Goal: Task Accomplishment & Management: Use online tool/utility

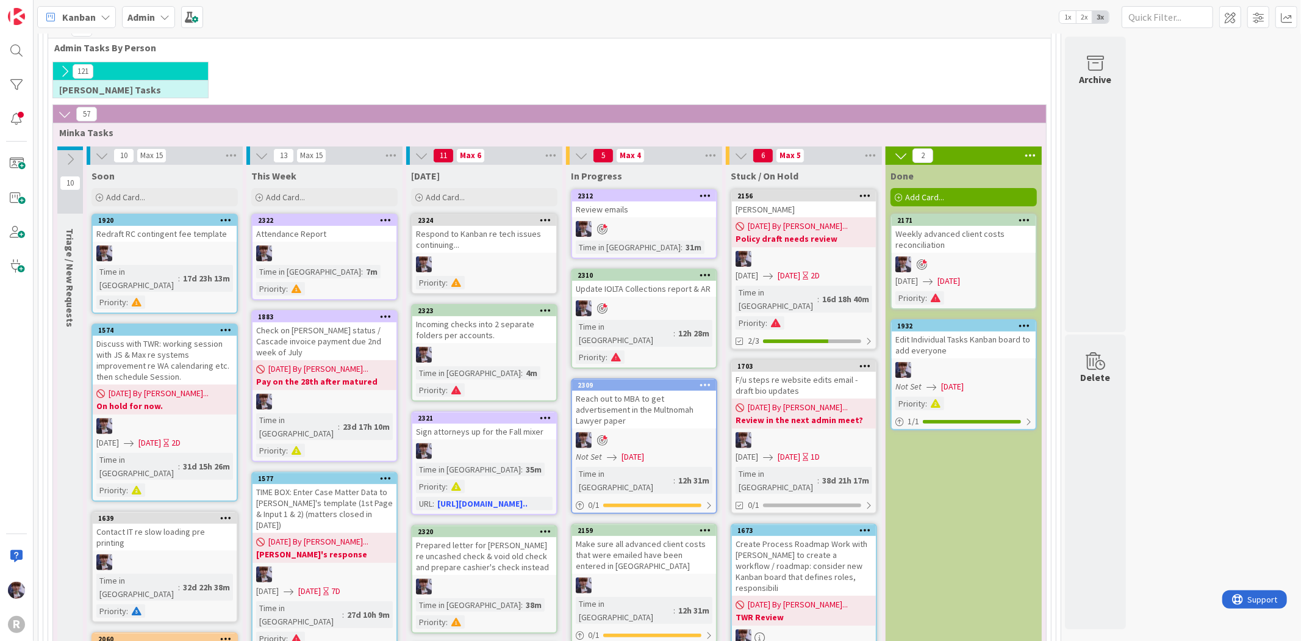
click at [473, 198] on div "Add Card..." at bounding box center [484, 197] width 146 height 18
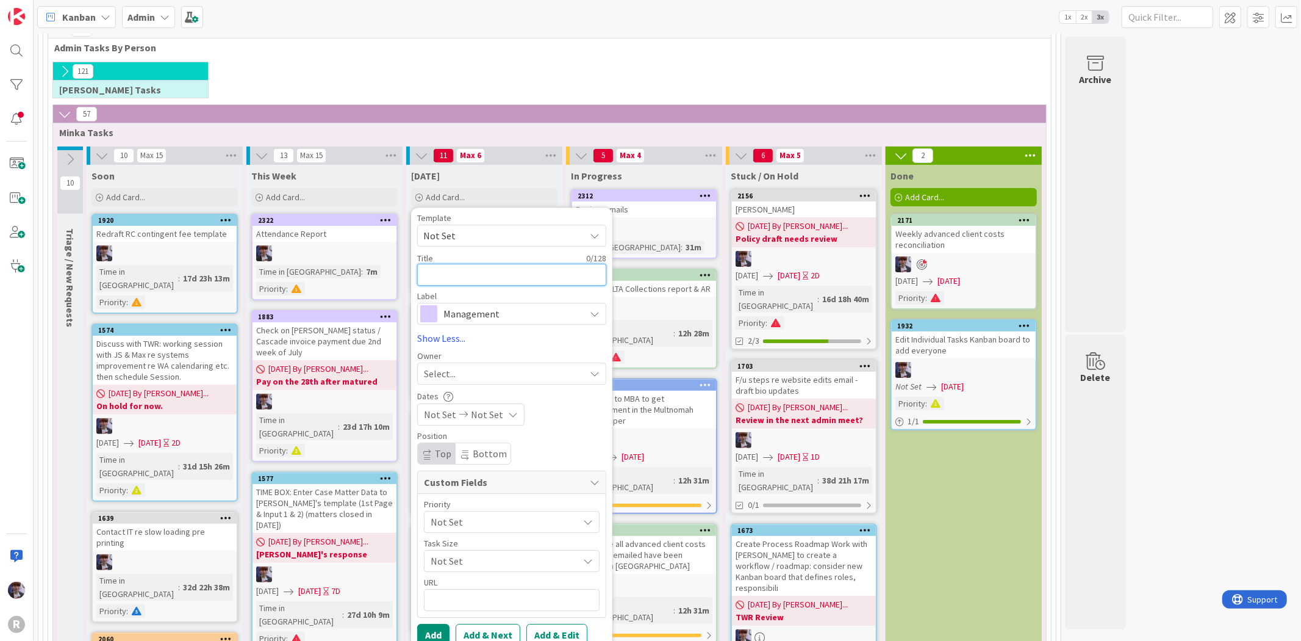
type textarea "R"
type textarea "x"
type textarea "Re"
type textarea "x"
type textarea "Res"
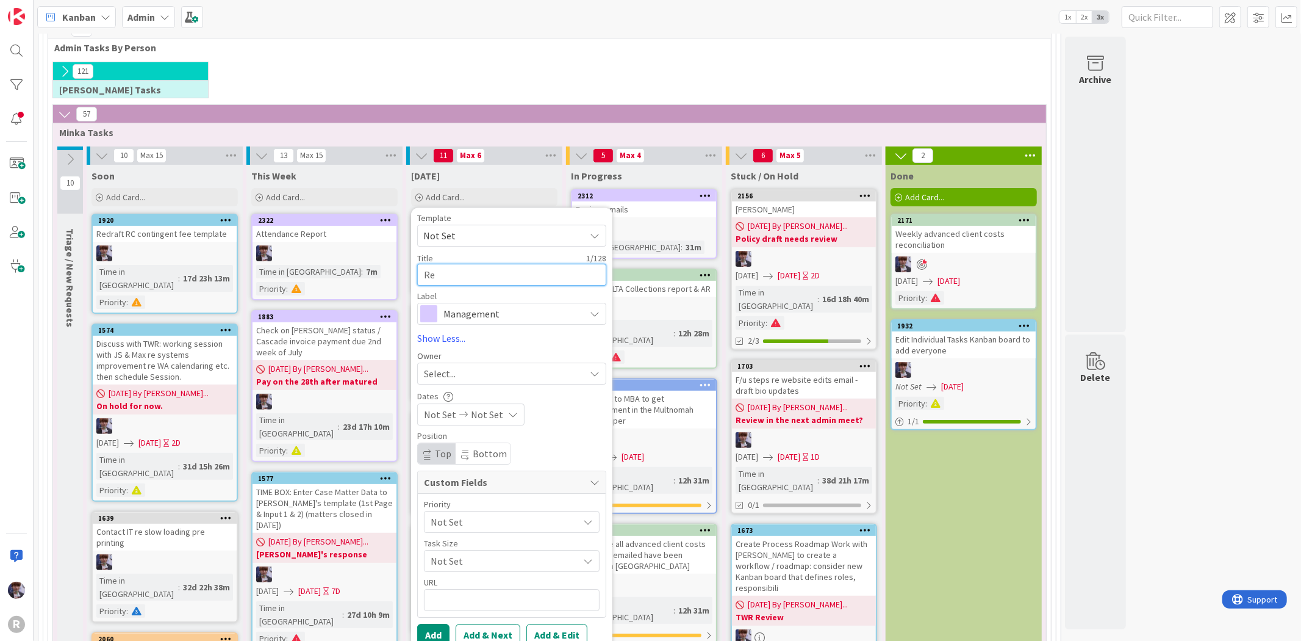
type textarea "x"
type textarea "Resp"
type textarea "x"
type textarea "Respo"
type textarea "x"
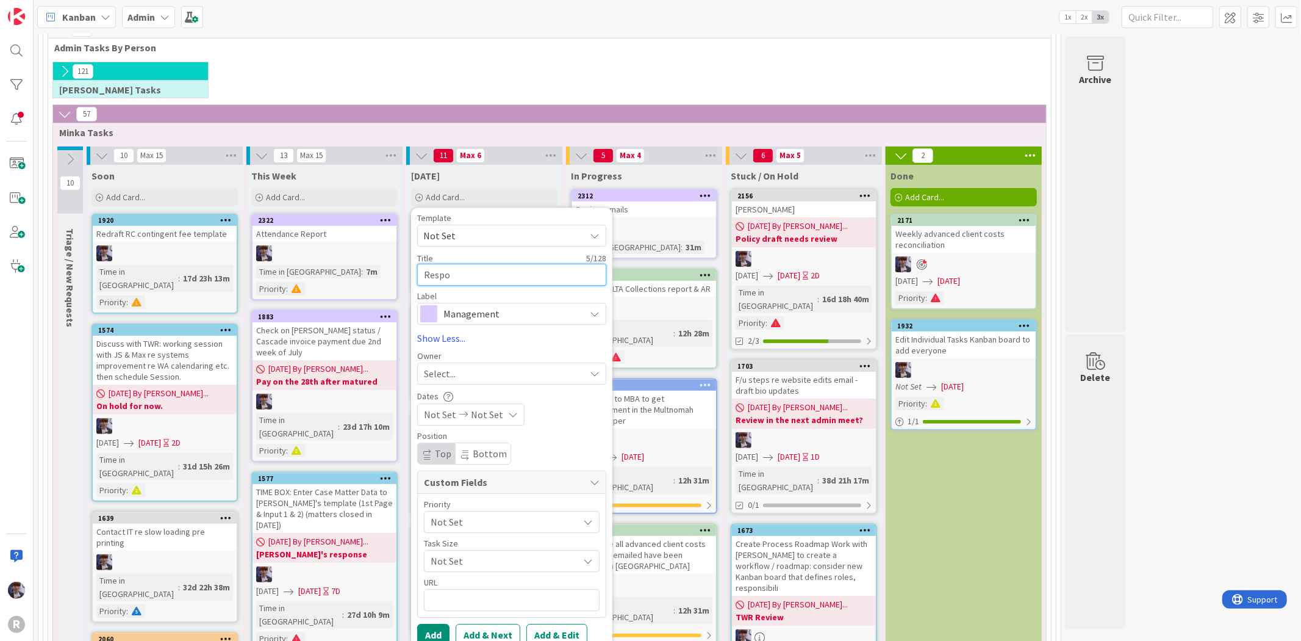
type textarea "Respon"
type textarea "x"
type textarea "Respond"
type textarea "x"
type textarea "Respond"
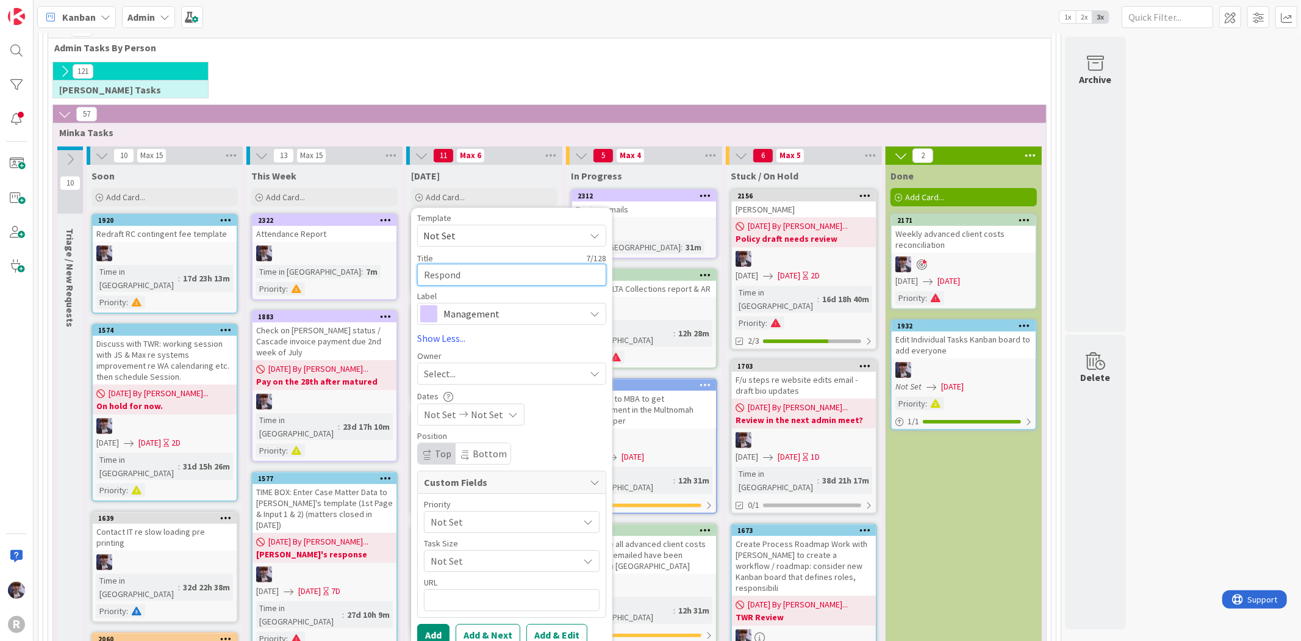
type textarea "x"
type textarea "Respond t"
type textarea "x"
type textarea "Respond to"
type textarea "x"
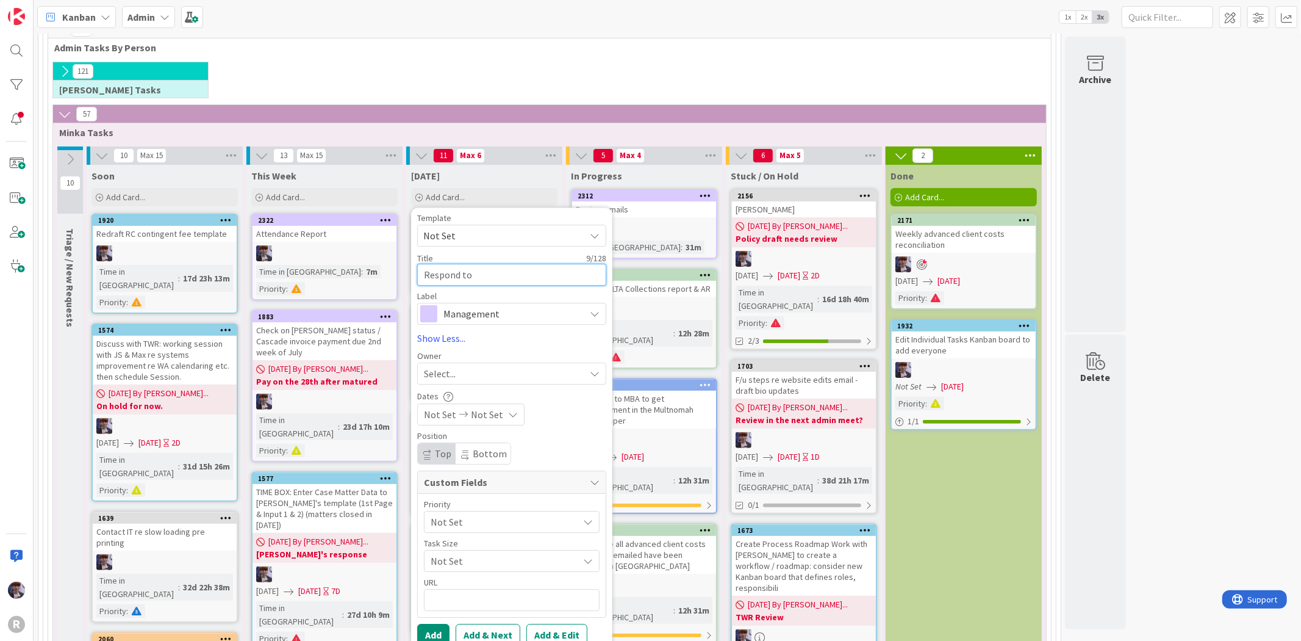
type textarea "Respond to"
type textarea "x"
type textarea "Respond to P"
type textarea "x"
type textarea "Respond to Ph"
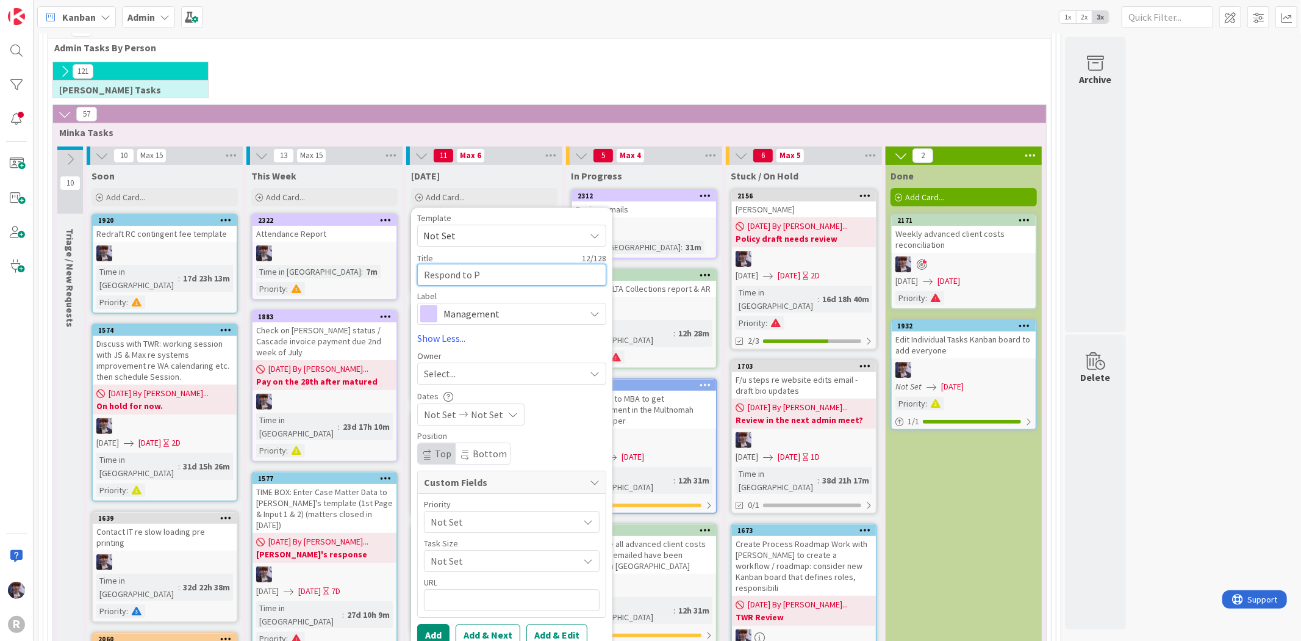
type textarea "x"
type textarea "Respond to Phi"
type textarea "x"
type textarea "Respond to [PERSON_NAME]"
type textarea "x"
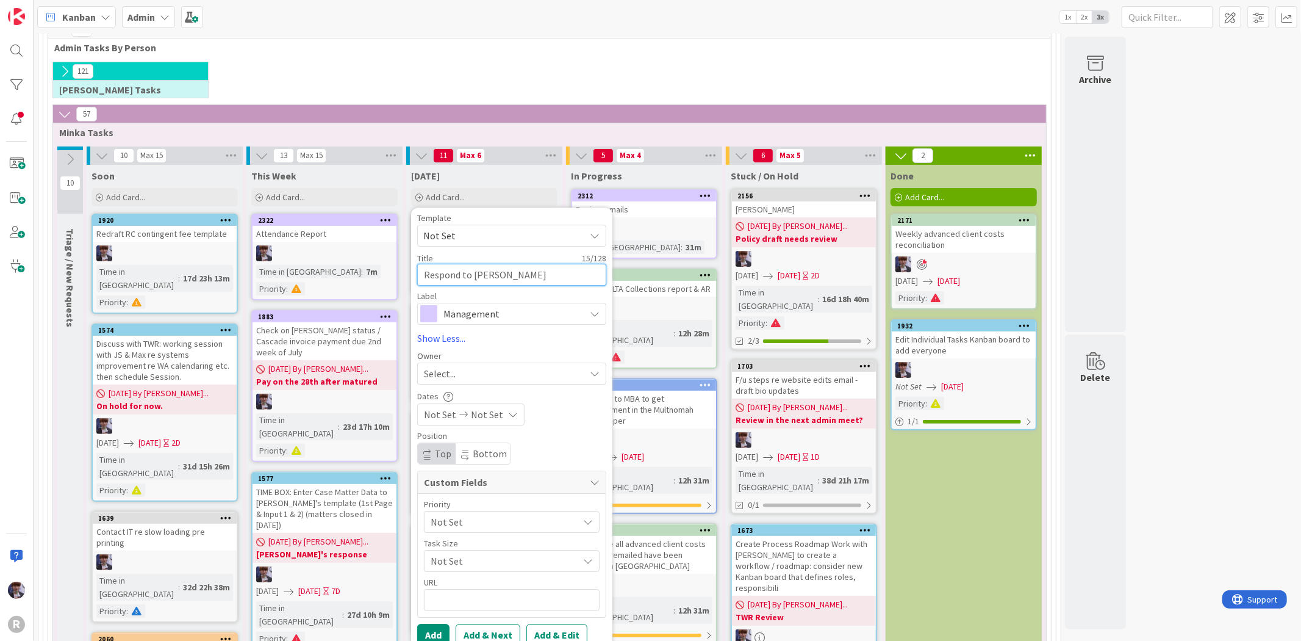
type textarea "Respond to Phill"
type textarea "x"
type textarea "Respond to [PERSON_NAME]"
type textarea "x"
type textarea "Respond to [PERSON_NAME]"
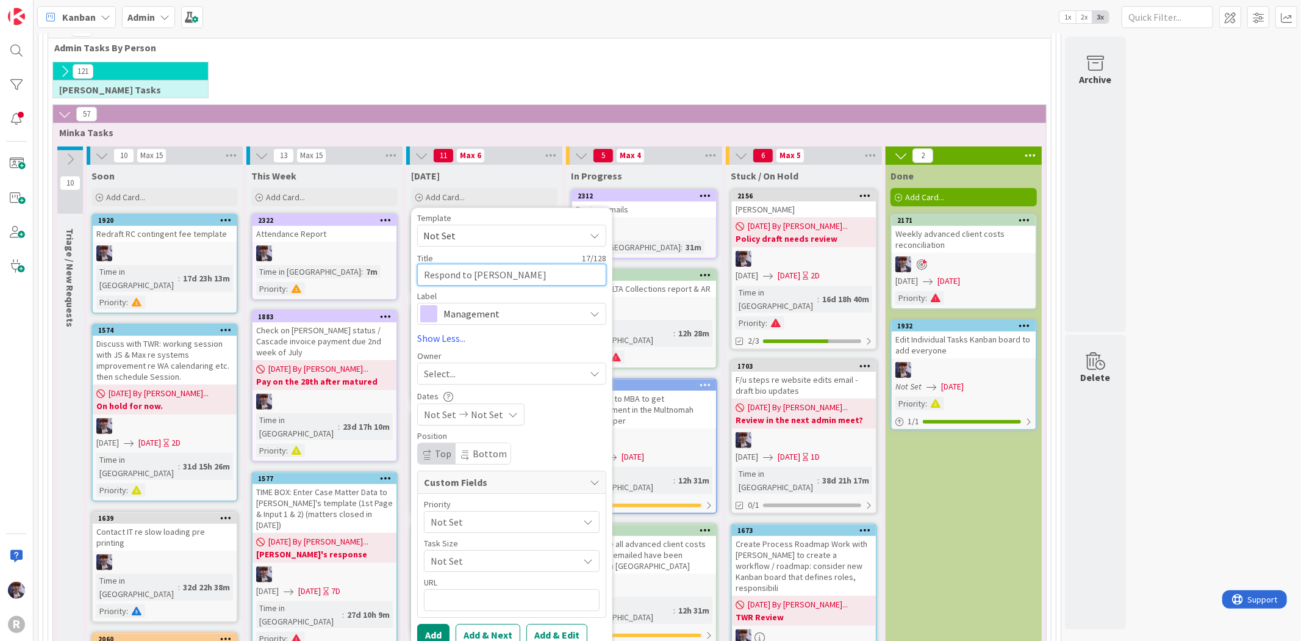
type textarea "x"
type textarea "Respond to [PERSON_NAME]"
type textarea "x"
type textarea "Respond to [PERSON_NAME]"
type textarea "x"
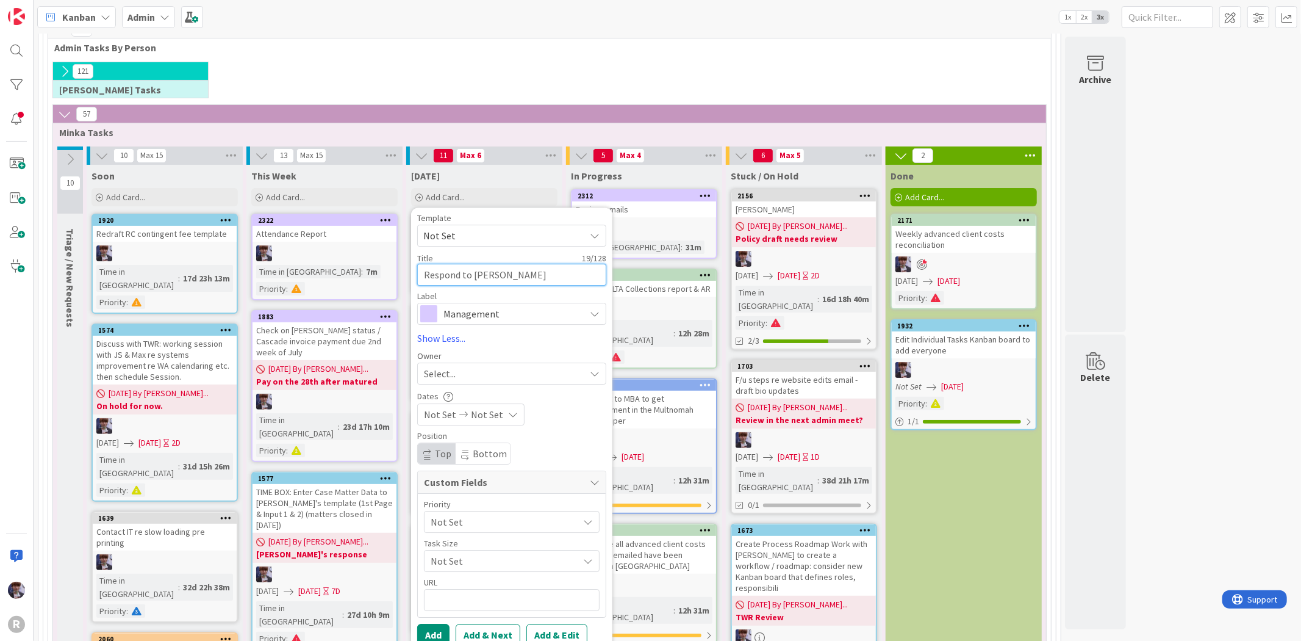
type textarea "Respond to [PERSON_NAME] b"
type textarea "x"
type textarea "Respond to [PERSON_NAME] bi"
type textarea "x"
type textarea "Respond to [PERSON_NAME]"
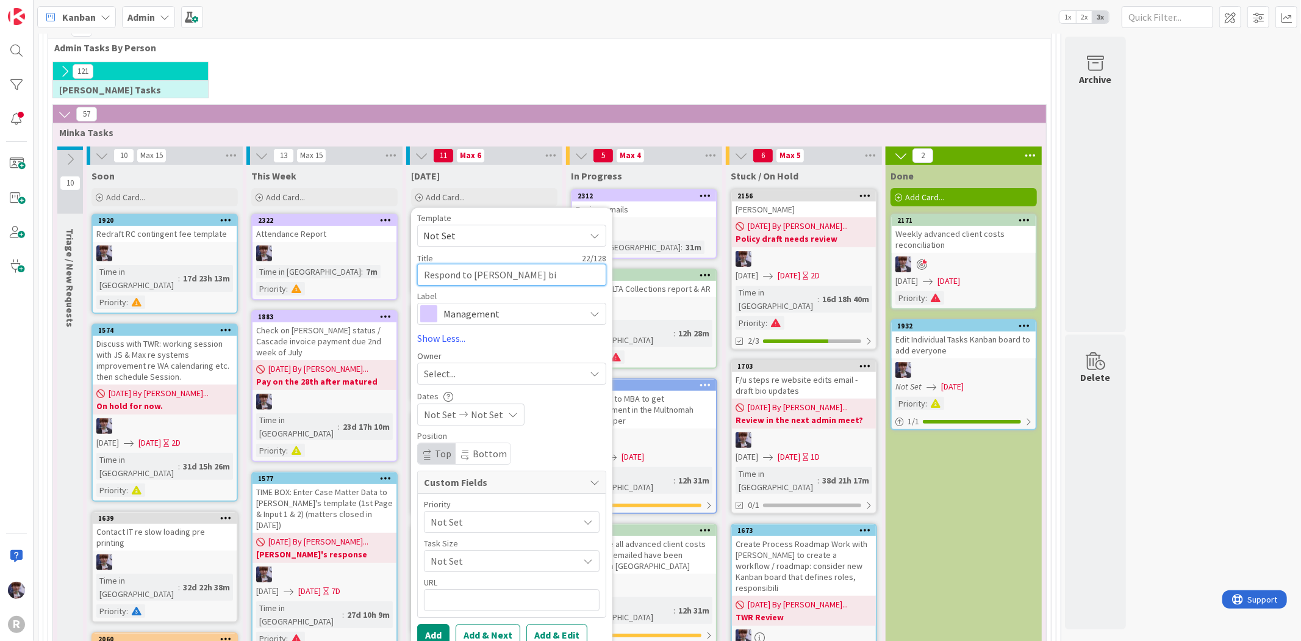
type textarea "x"
type textarea "Respond to [PERSON_NAME]"
type textarea "x"
type textarea "Respond to [PERSON_NAME]"
type textarea "x"
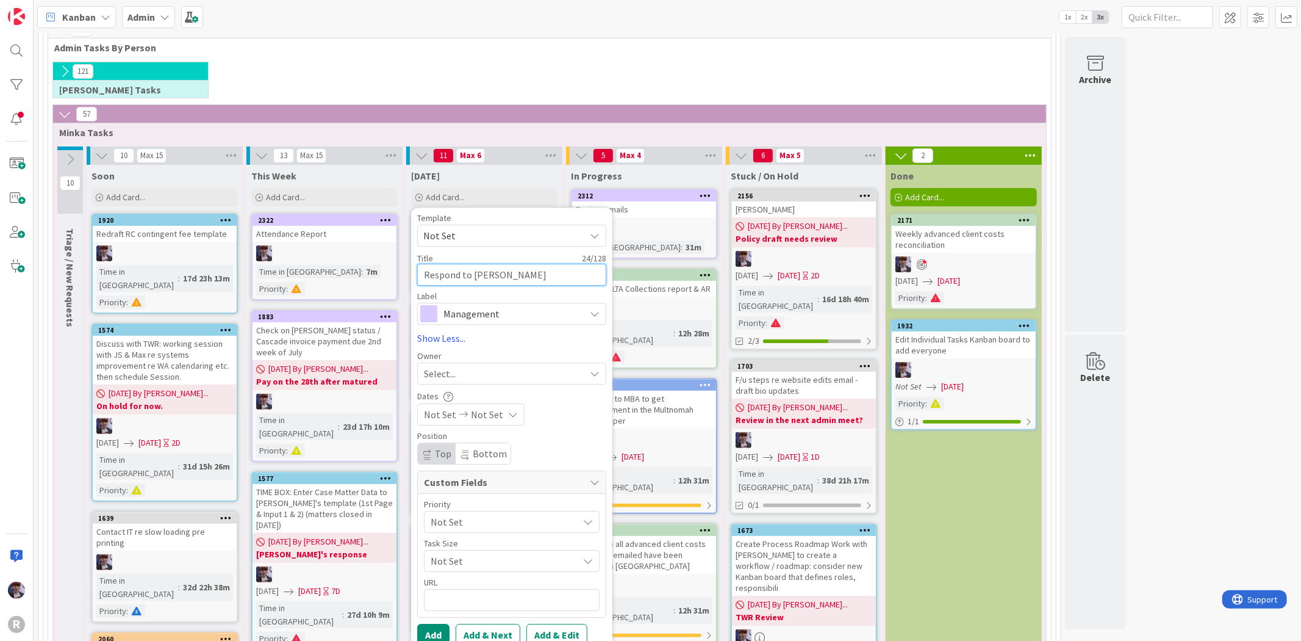
type textarea "Respond to [PERSON_NAME] billin"
type textarea "x"
type textarea "Respond to [PERSON_NAME] billing"
type textarea "x"
type textarea "Respond to [PERSON_NAME] billing"
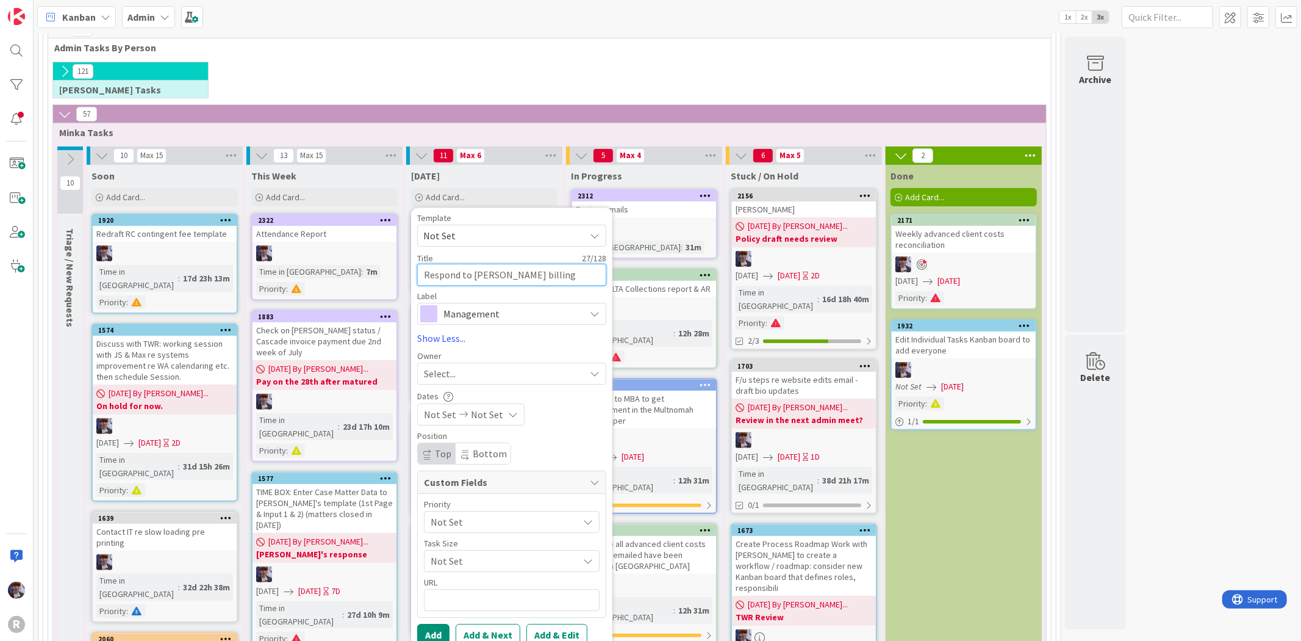
type textarea "x"
type textarea "Respond to [PERSON_NAME] billing i"
type textarea "x"
type textarea "Respond to [PERSON_NAME] billing in"
type textarea "x"
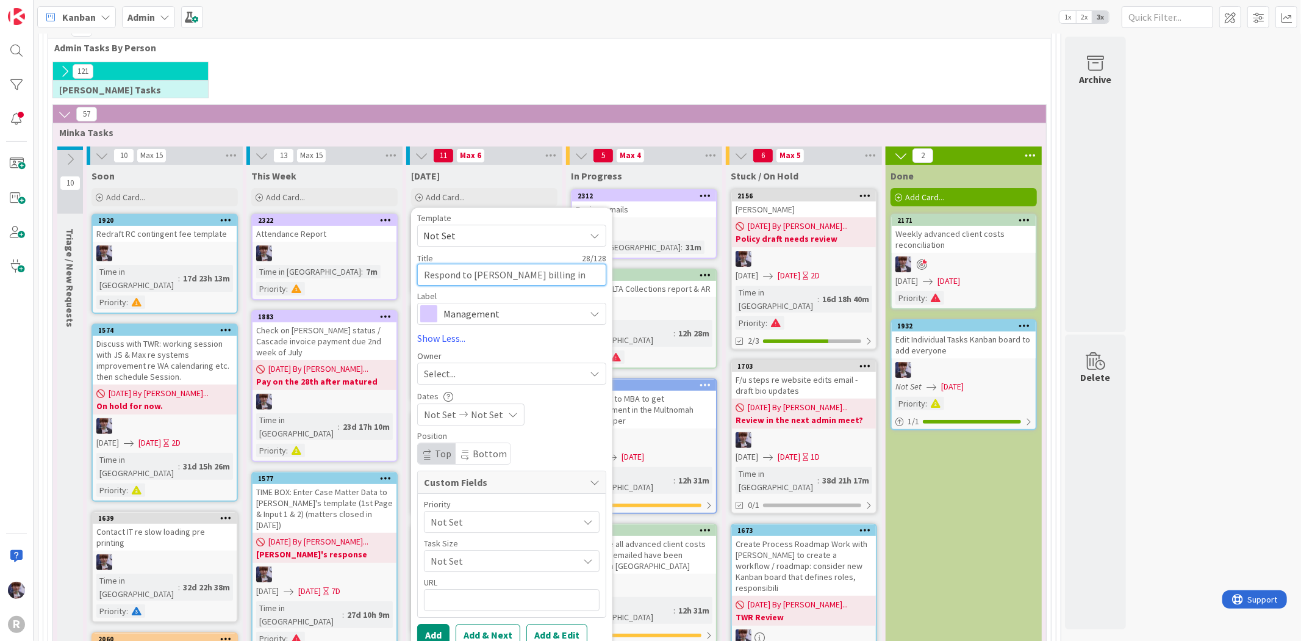
type textarea "Respond to [PERSON_NAME] billing inq"
type textarea "x"
type textarea "Respond to [PERSON_NAME] billing inqu"
type textarea "x"
type textarea "Respond to [PERSON_NAME] billing inqui"
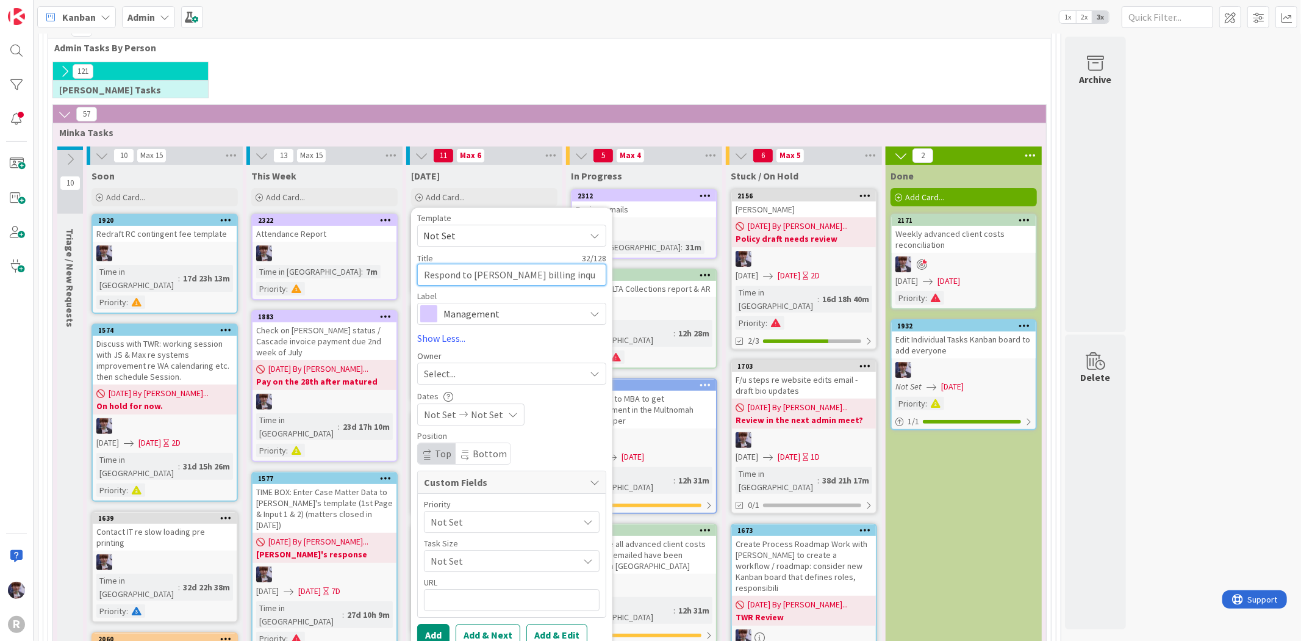
type textarea "x"
type textarea "Respond to [PERSON_NAME] billing inquir"
type textarea "x"
type textarea "Respond to [PERSON_NAME] billing inquiry"
type textarea "x"
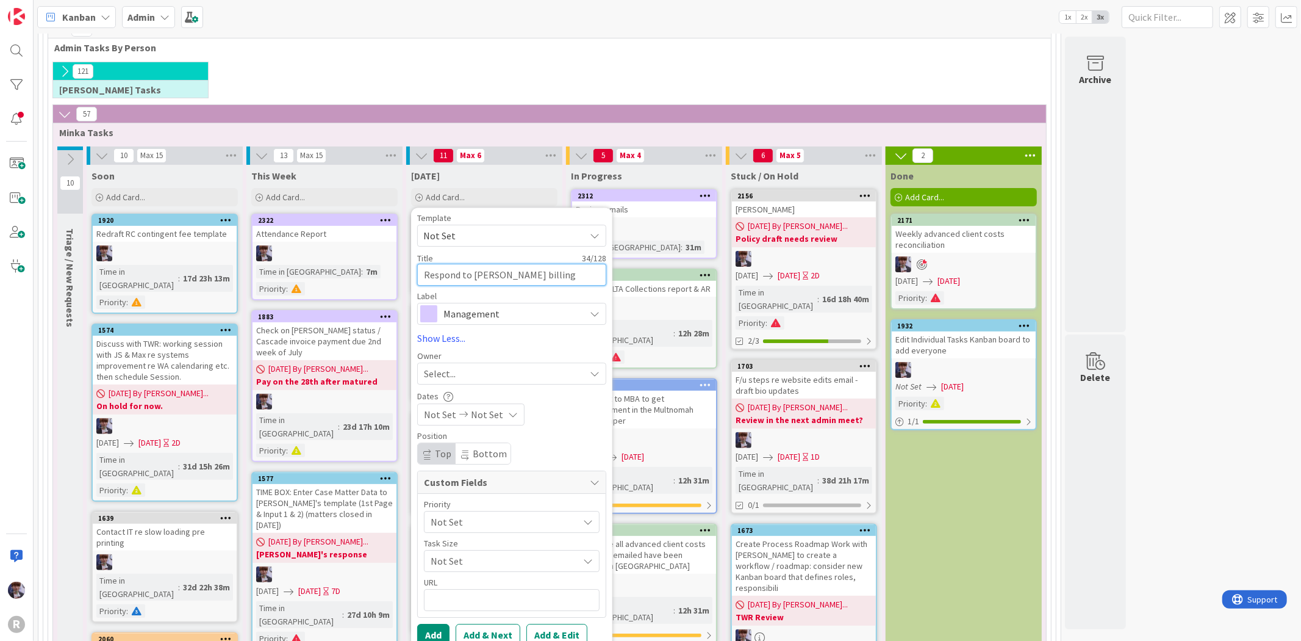
type textarea "Respond to [PERSON_NAME] billing inquiry"
type textarea "x"
type textarea "Respond to [PERSON_NAME] billing inquiry r"
type textarea "x"
type textarea "Respond to [PERSON_NAME] billing inquiry re"
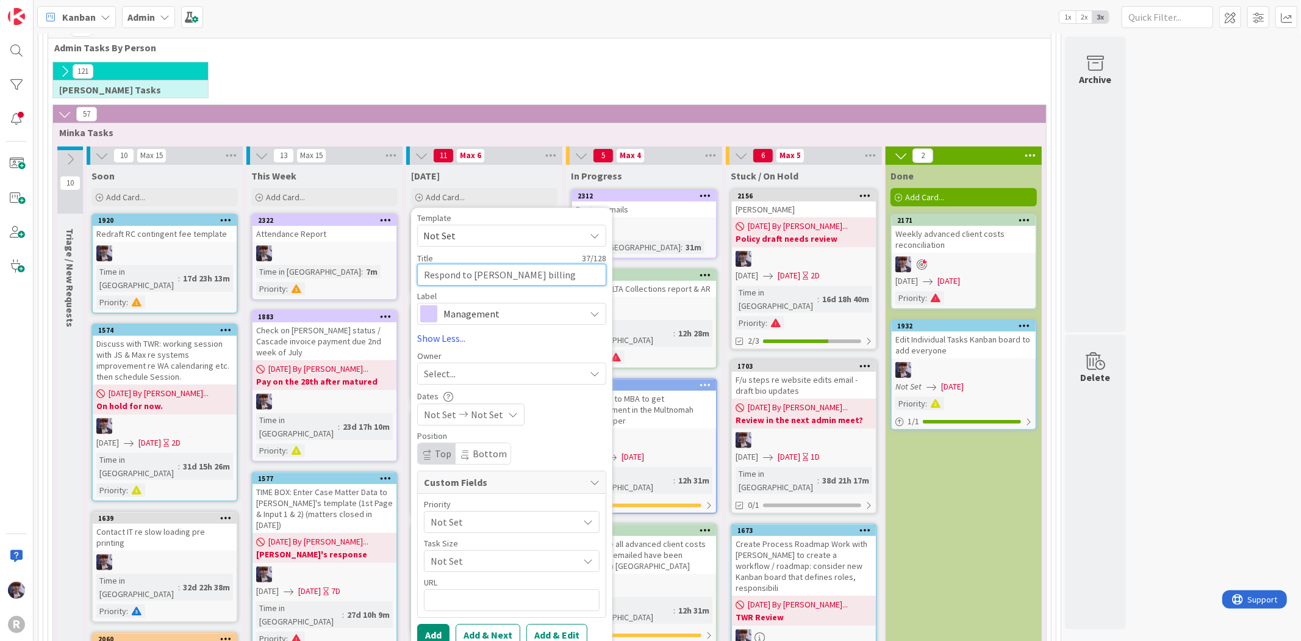
type textarea "x"
type textarea "Respond to [PERSON_NAME] billing inquiry re"
type textarea "x"
type textarea "Respond to [PERSON_NAME] billing inquiry re D"
type textarea "x"
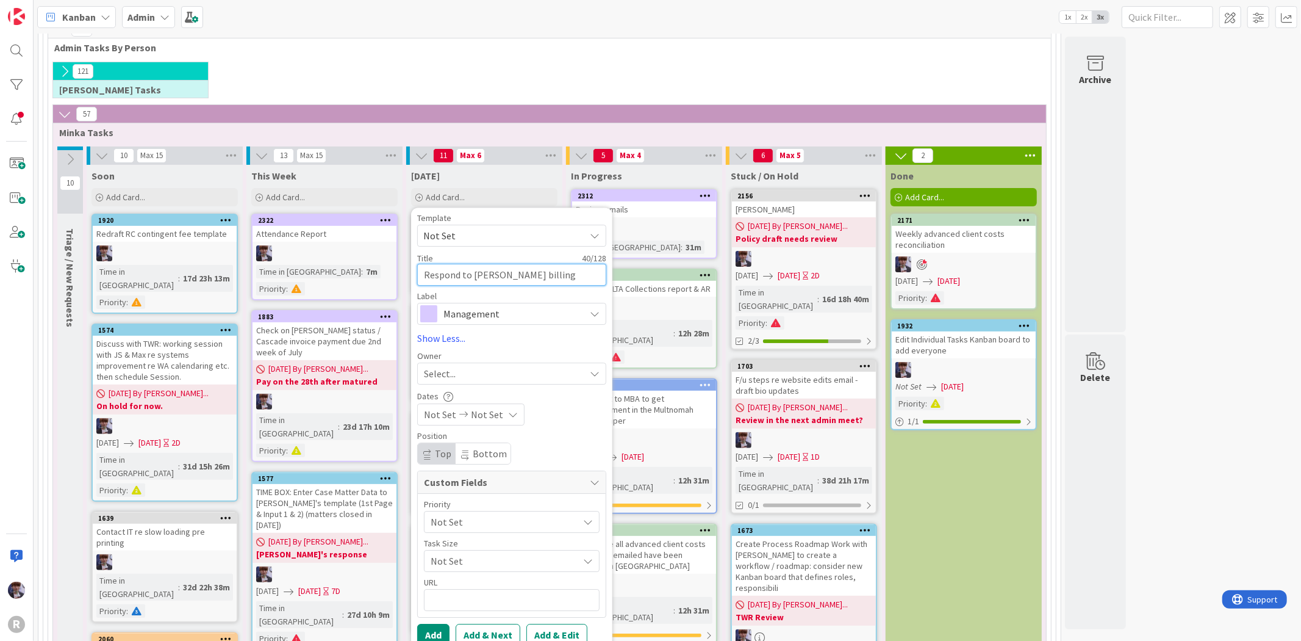
type textarea "Respond to [PERSON_NAME] billing inquiry re De"
type textarea "x"
type textarea "Respond to [PERSON_NAME] billing inquiry re Dec"
type textarea "x"
type textarea "Respond to [PERSON_NAME] billing inquiry re Dec"
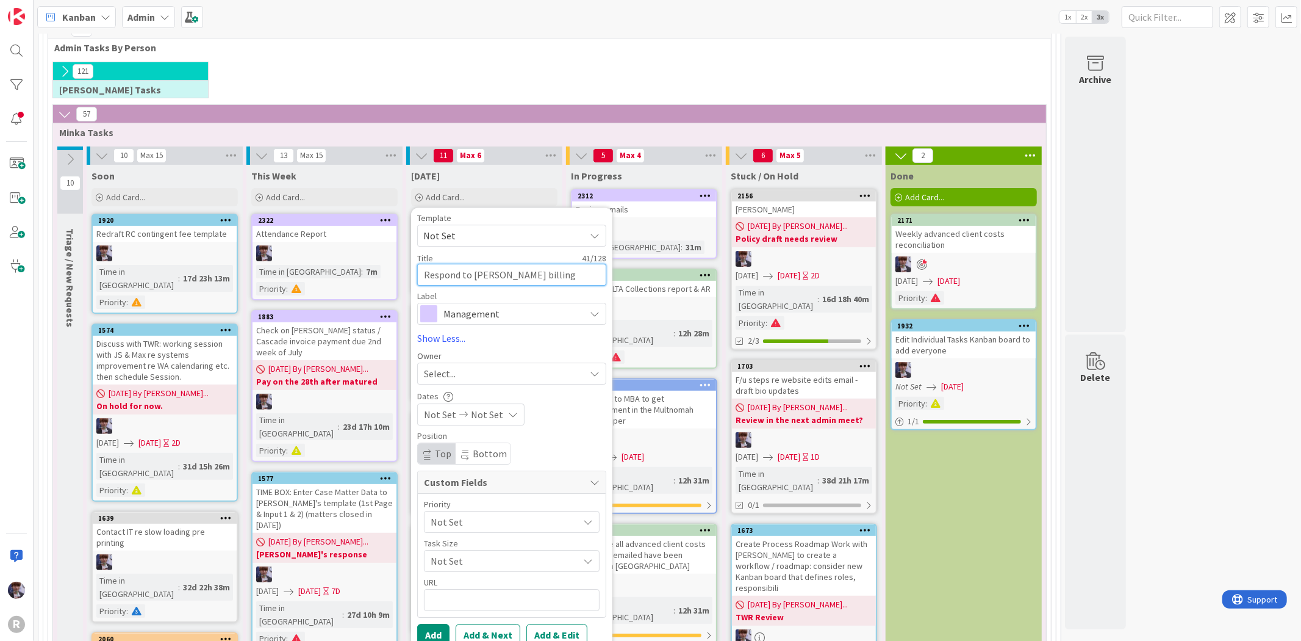
type textarea "x"
type textarea "Respond to [PERSON_NAME] billing inquiry re [DATE]"
type textarea "x"
type textarea "Respond to [PERSON_NAME] billing inquiry re [DATE]"
type textarea "x"
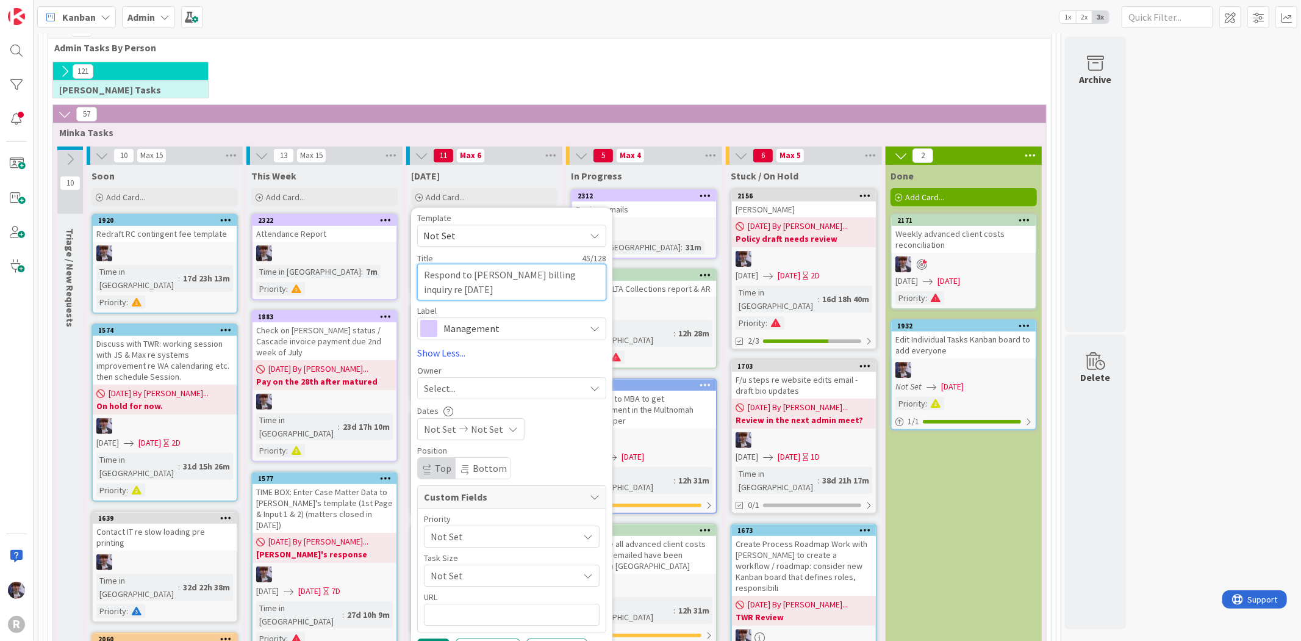
type textarea "Respond to [PERSON_NAME] billing inquiry re [DATE]"
type textarea "x"
type textarea "Respond to [PERSON_NAME] billing inquiry re [DATE] o"
type textarea "x"
type textarea "Respond to [PERSON_NAME] billing inquiry re [DATE]"
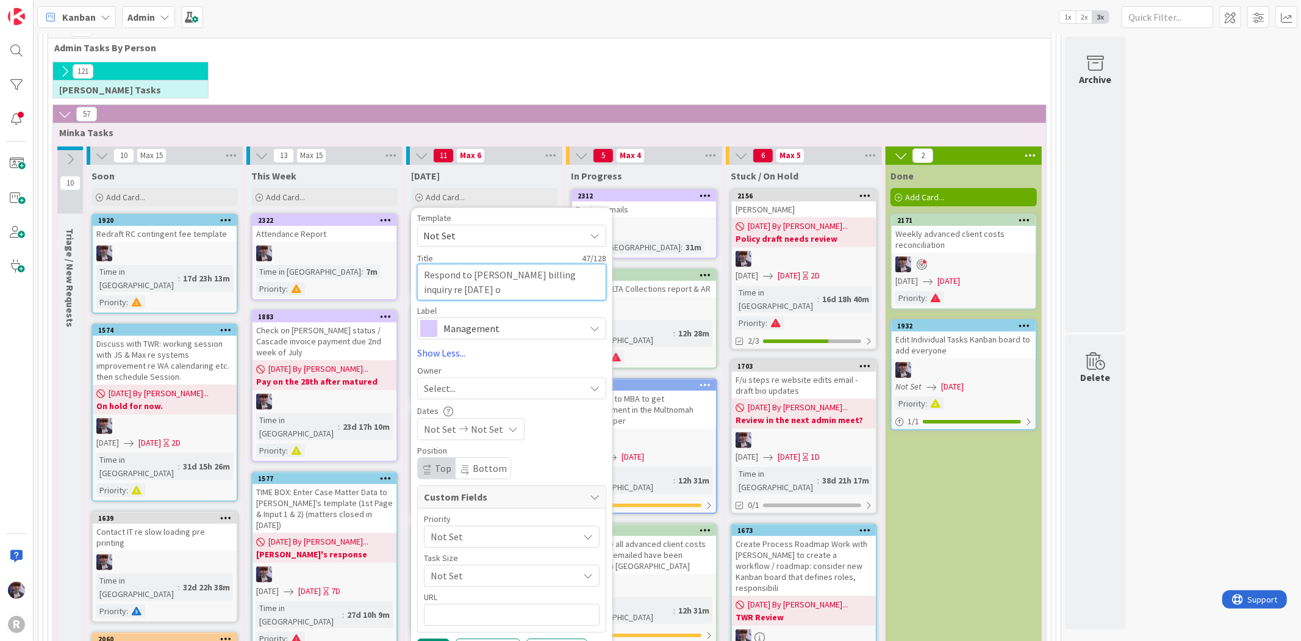
type textarea "x"
type textarea "Respond to [PERSON_NAME] billing inquiry re [DATE] b"
type textarea "x"
type textarea "Respond to [PERSON_NAME] billing inquiry re [DATE] bi"
type textarea "x"
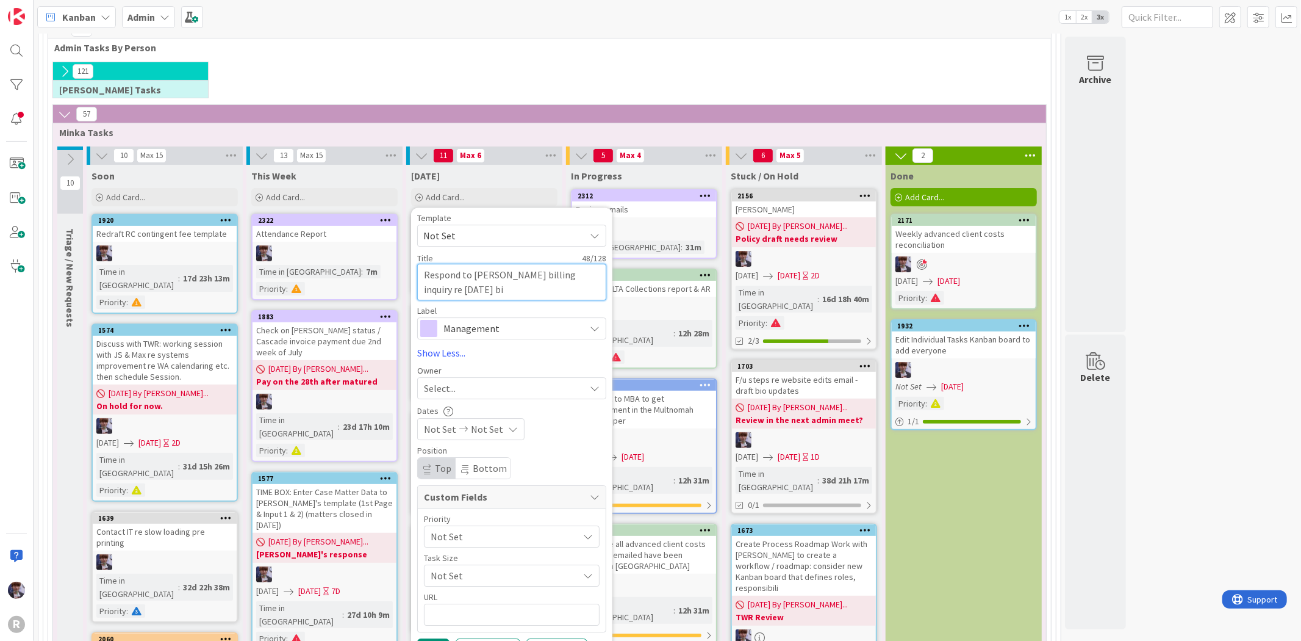
type textarea "Respond to [PERSON_NAME] billing inquiry re [DATE] bil"
type textarea "x"
type textarea "Respond to [PERSON_NAME] billing inquiry re [DATE] bill"
type textarea "x"
click at [508, 334] on span "Management" at bounding box center [511, 328] width 135 height 17
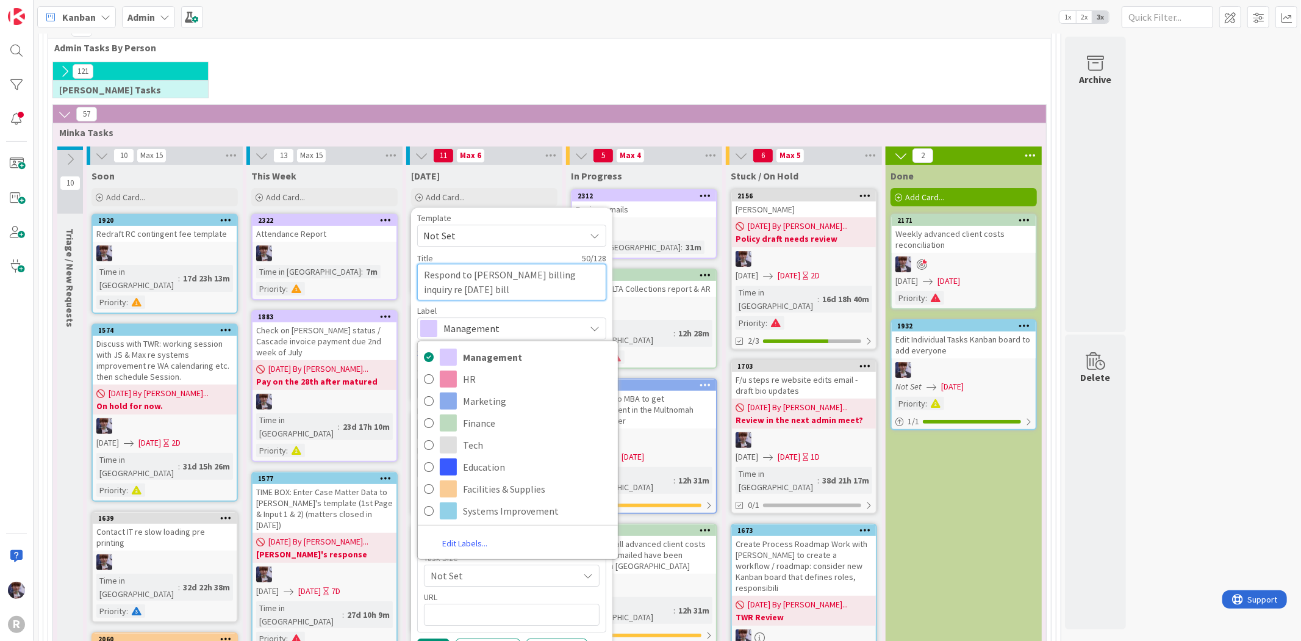
click at [516, 288] on textarea "Respond to [PERSON_NAME] billing inquiry re [DATE] bill" at bounding box center [511, 282] width 189 height 37
drag, startPoint x: 531, startPoint y: 272, endPoint x: 504, endPoint y: 272, distance: 26.8
click at [504, 272] on textarea "Respond to [PERSON_NAME] billing inquiry re [DATE] bill" at bounding box center [511, 282] width 189 height 37
type textarea "Respond to [PERSON_NAME] inquiry re [DATE] bill"
type textarea "x"
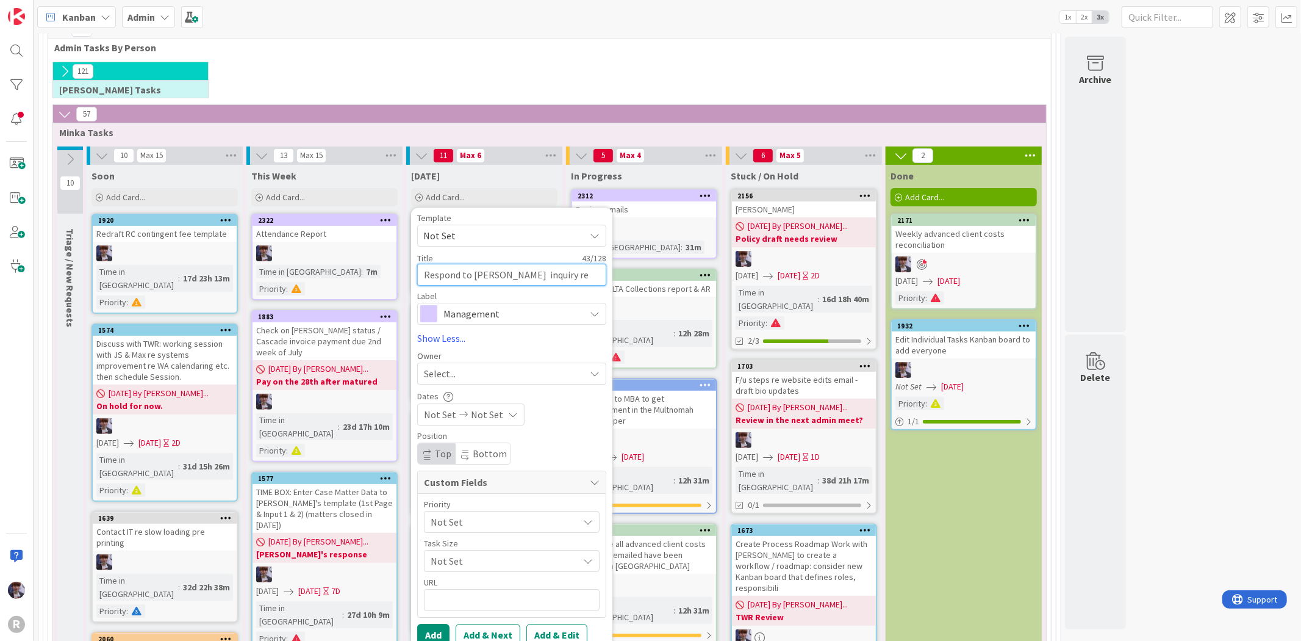
type textarea "Respond to [PERSON_NAME] inquiry re [DATE] bill"
type textarea "x"
click at [593, 275] on textarea "Respond to [PERSON_NAME] inquiry re [DATE] bill" at bounding box center [511, 275] width 189 height 22
type textarea "Respond to [PERSON_NAME] inquiry re [DATE] billi"
type textarea "x"
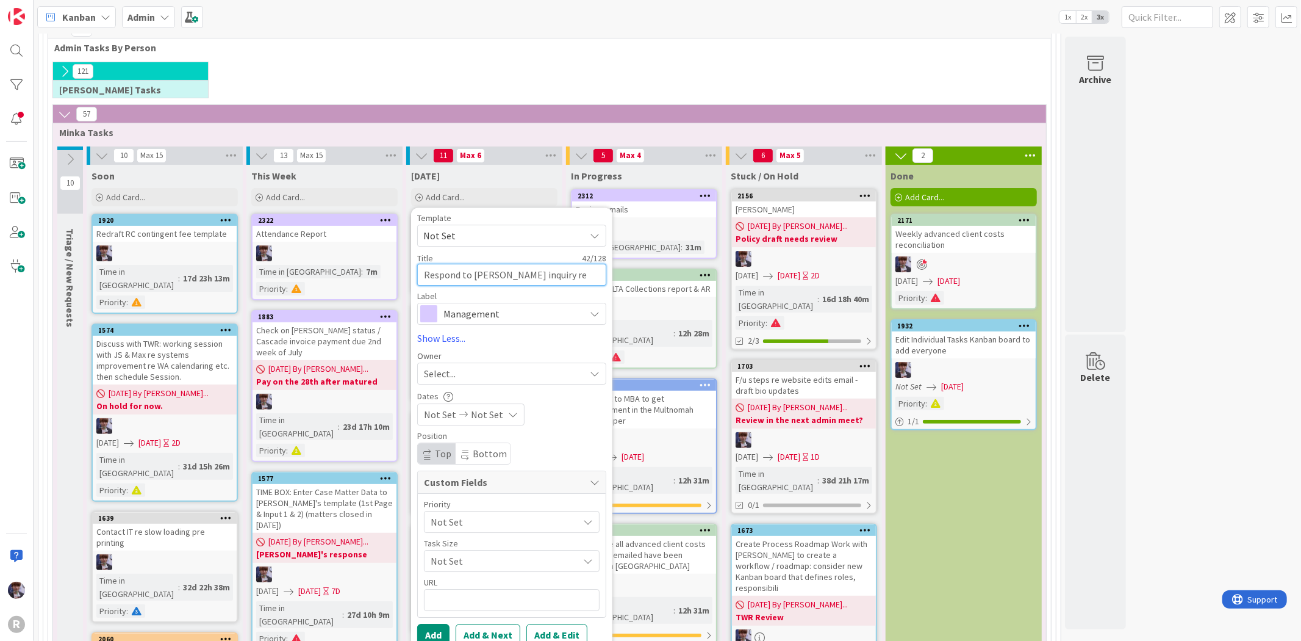
type textarea "Respond to [PERSON_NAME] inquiry re [DATE] billin"
type textarea "x"
type textarea "Respond to [PERSON_NAME] inquiry re [DATE] billing"
type textarea "x"
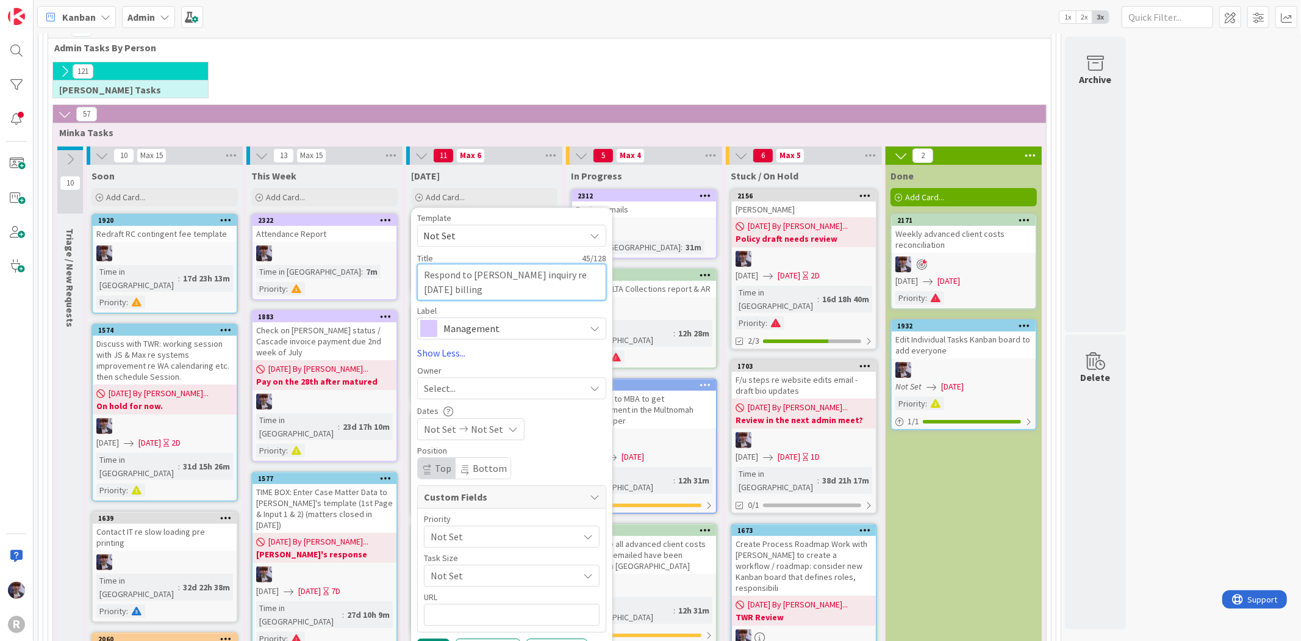
type textarea "Respond to [PERSON_NAME] inquiry re [DATE] billing"
click at [496, 338] on div "Management" at bounding box center [511, 328] width 189 height 22
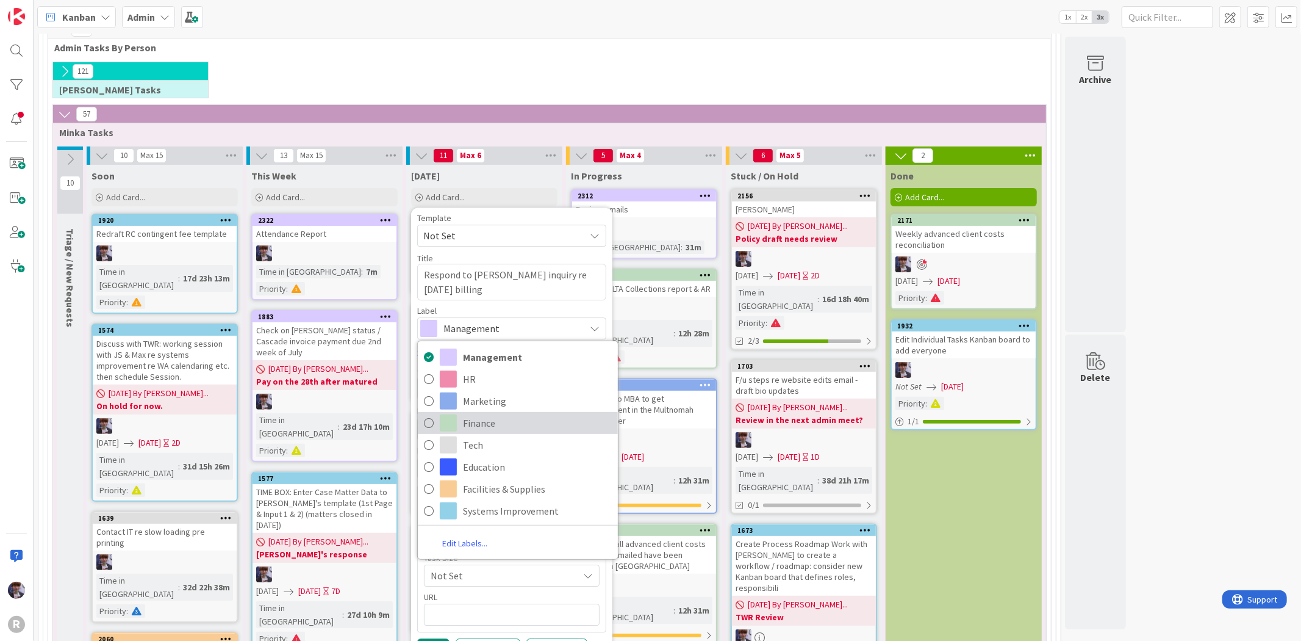
click at [494, 412] on link "Finance" at bounding box center [518, 423] width 200 height 22
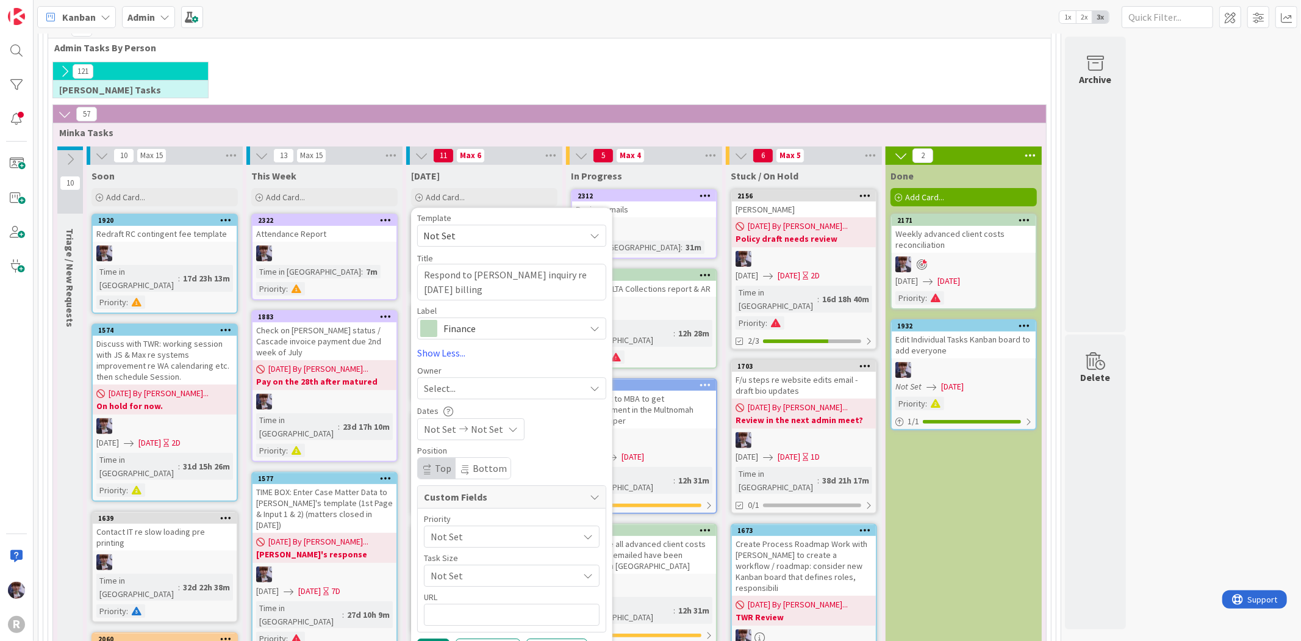
click at [488, 393] on div "Select..." at bounding box center [504, 388] width 161 height 15
click at [505, 484] on span "[PERSON_NAME]" at bounding box center [493, 490] width 59 height 18
click at [462, 543] on span "Not Set" at bounding box center [502, 536] width 142 height 17
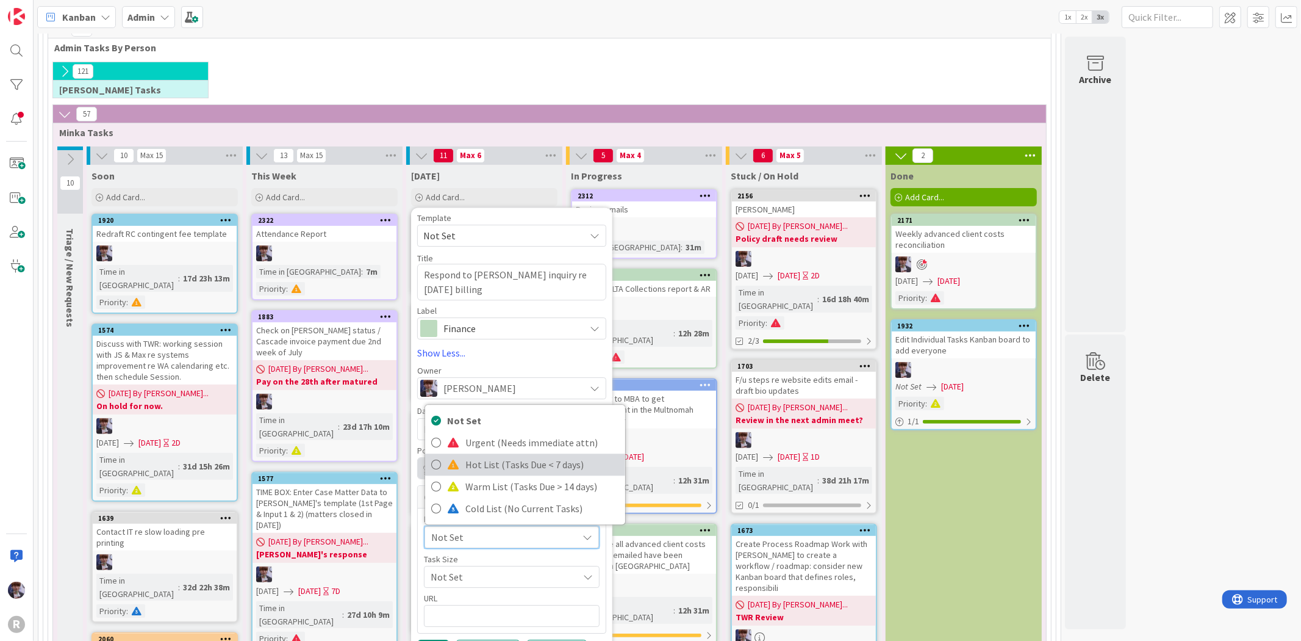
click at [489, 464] on span "Hot List (Tasks Due < 7 days)" at bounding box center [543, 465] width 154 height 18
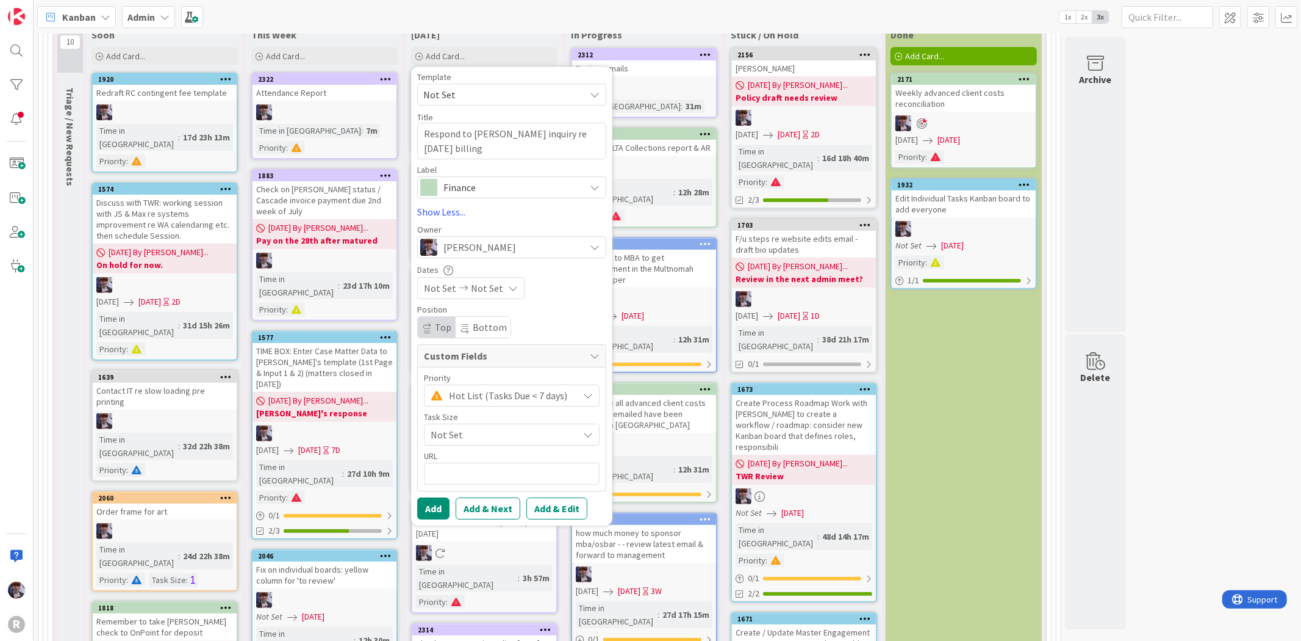
scroll to position [348, 0]
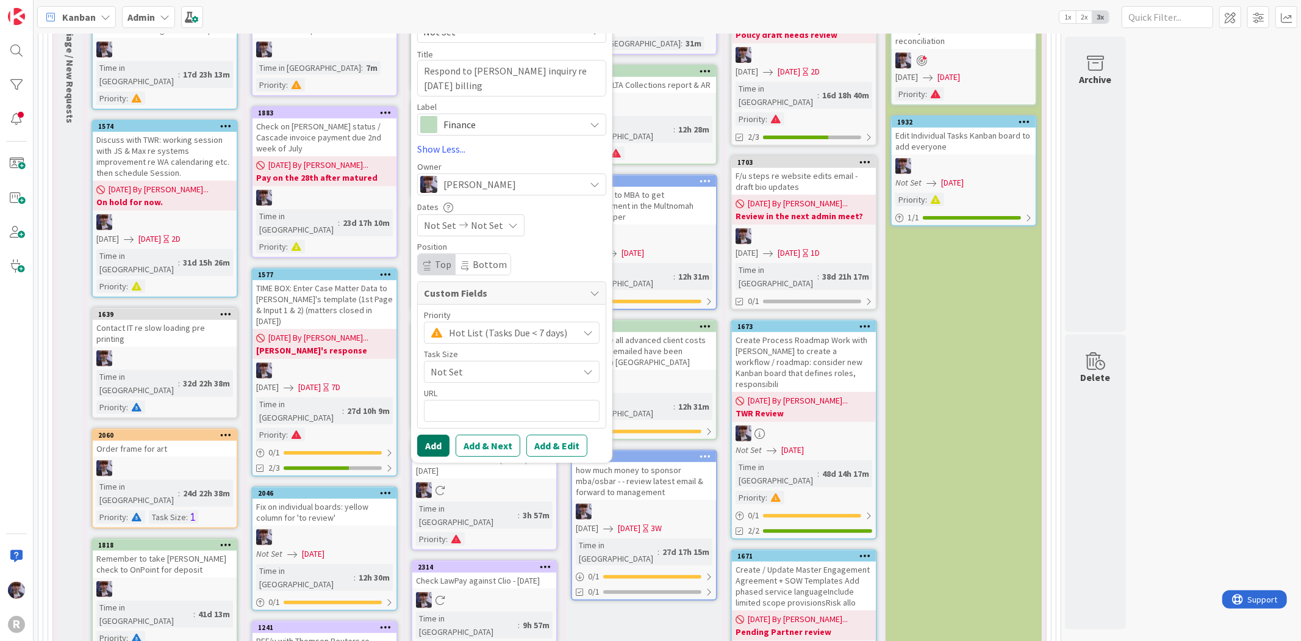
click at [436, 448] on button "Add" at bounding box center [433, 445] width 32 height 22
type textarea "x"
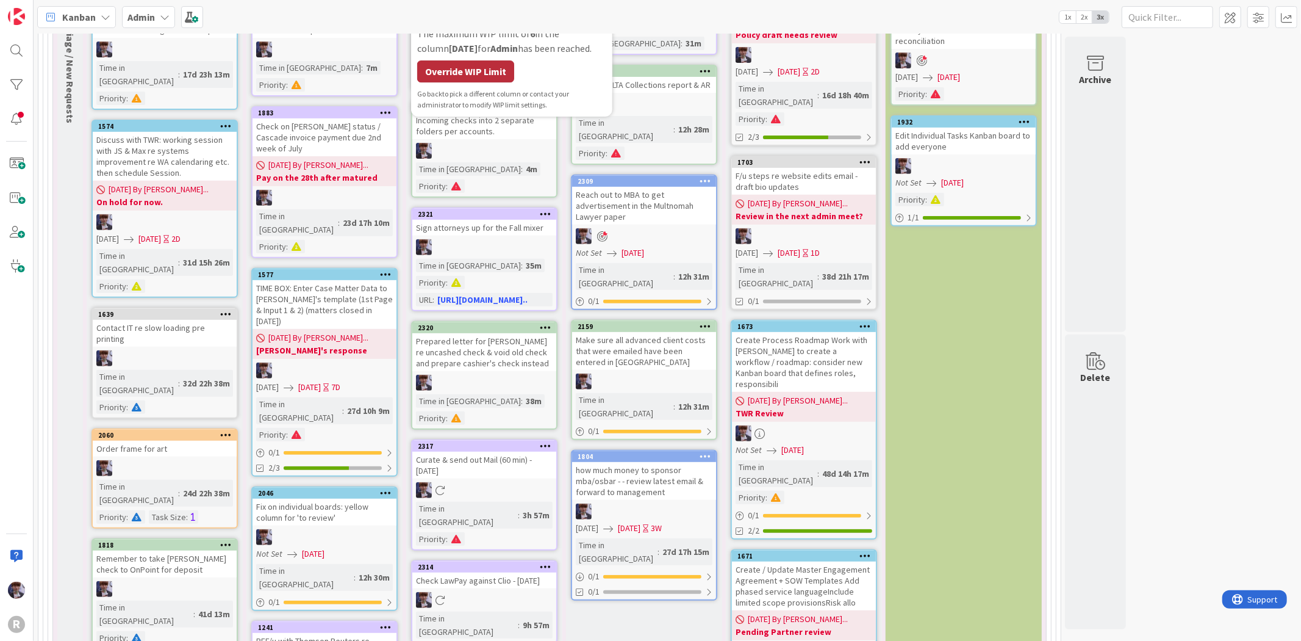
click at [486, 74] on div "Override WIP Limit" at bounding box center [465, 71] width 97 height 22
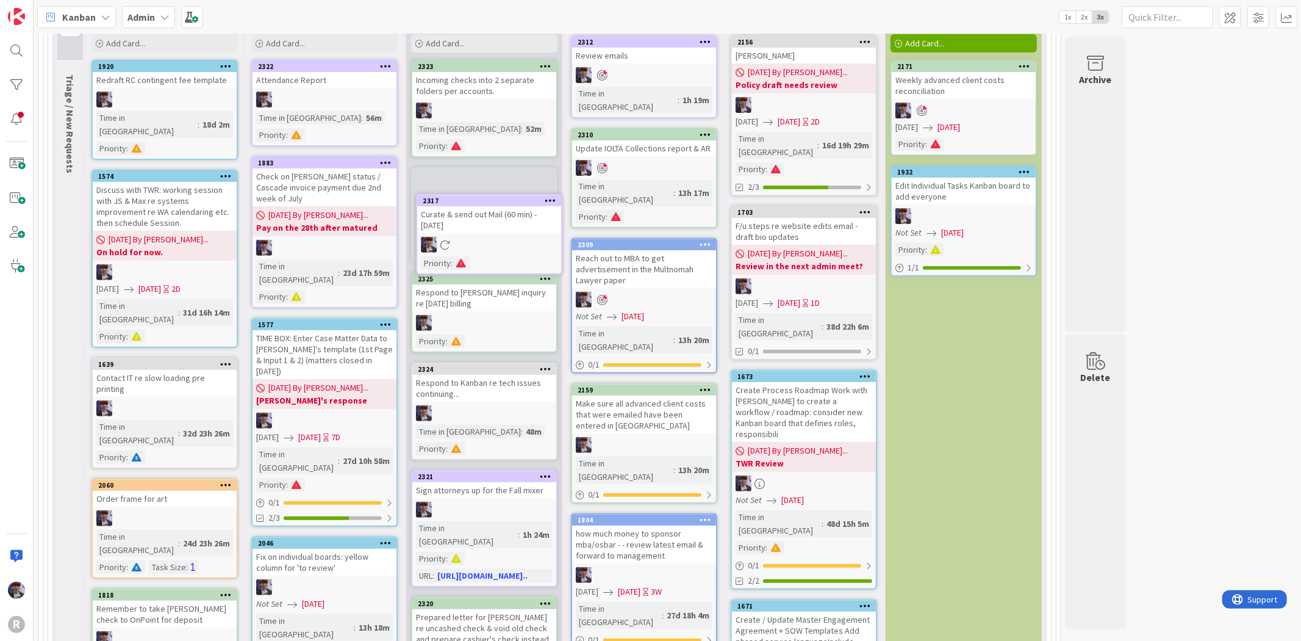
scroll to position [292, 0]
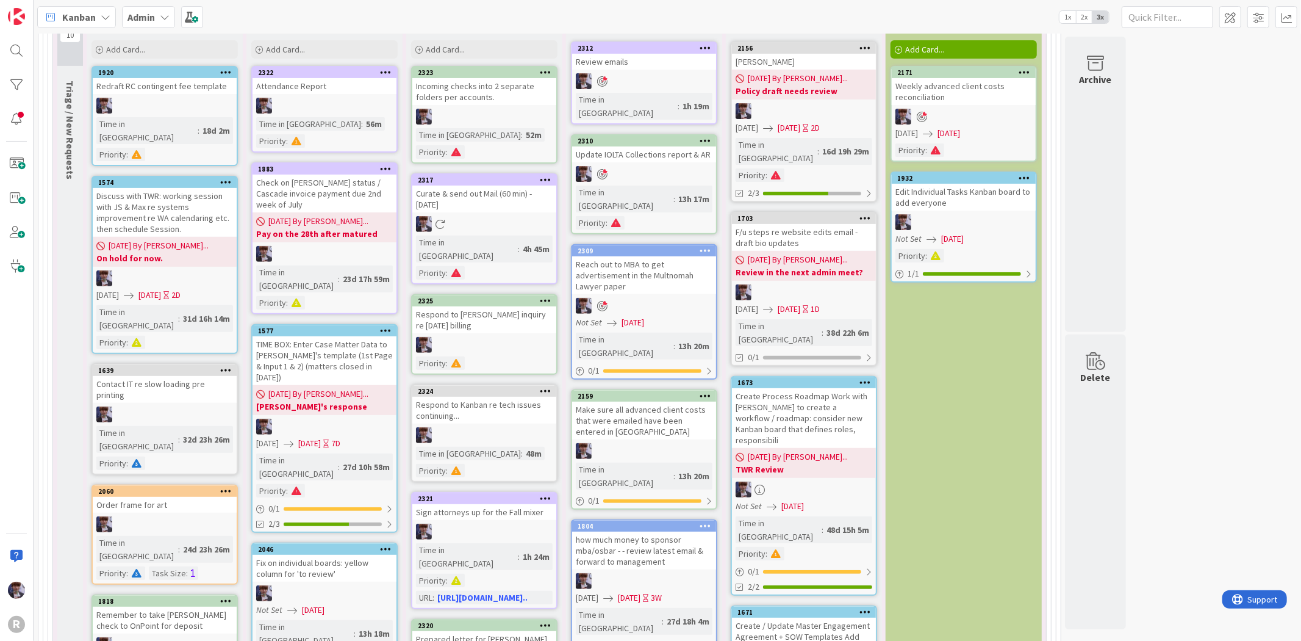
drag, startPoint x: 848, startPoint y: 582, endPoint x: 943, endPoint y: 361, distance: 240.8
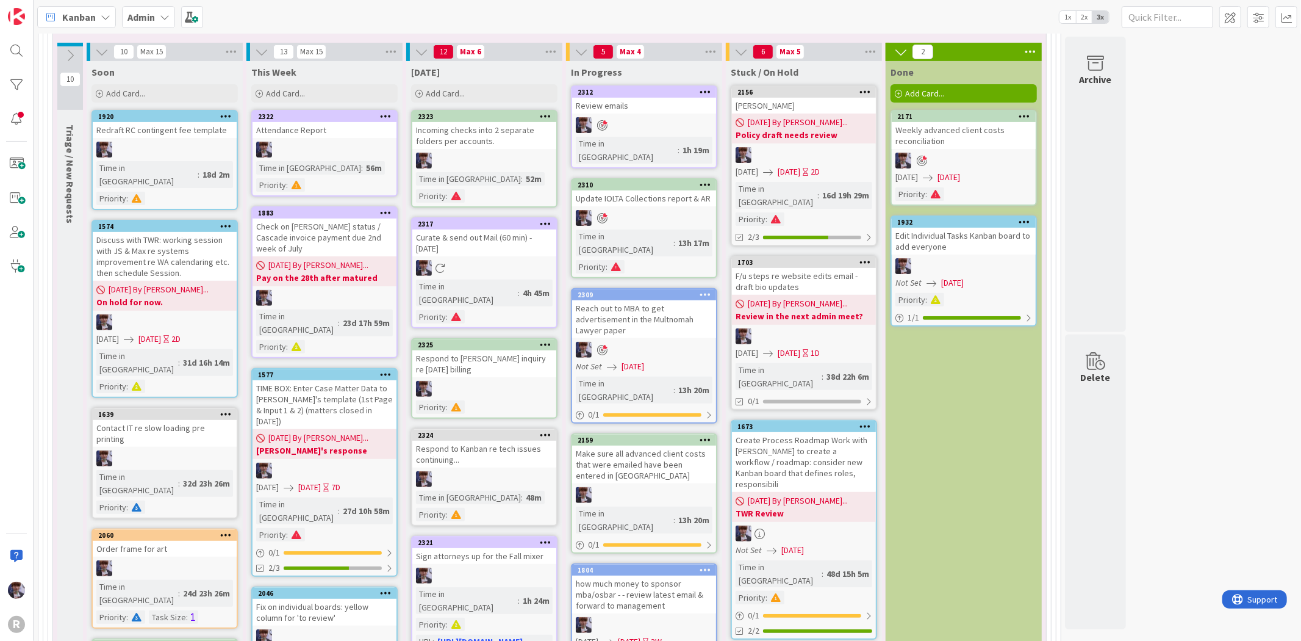
scroll to position [88, 0]
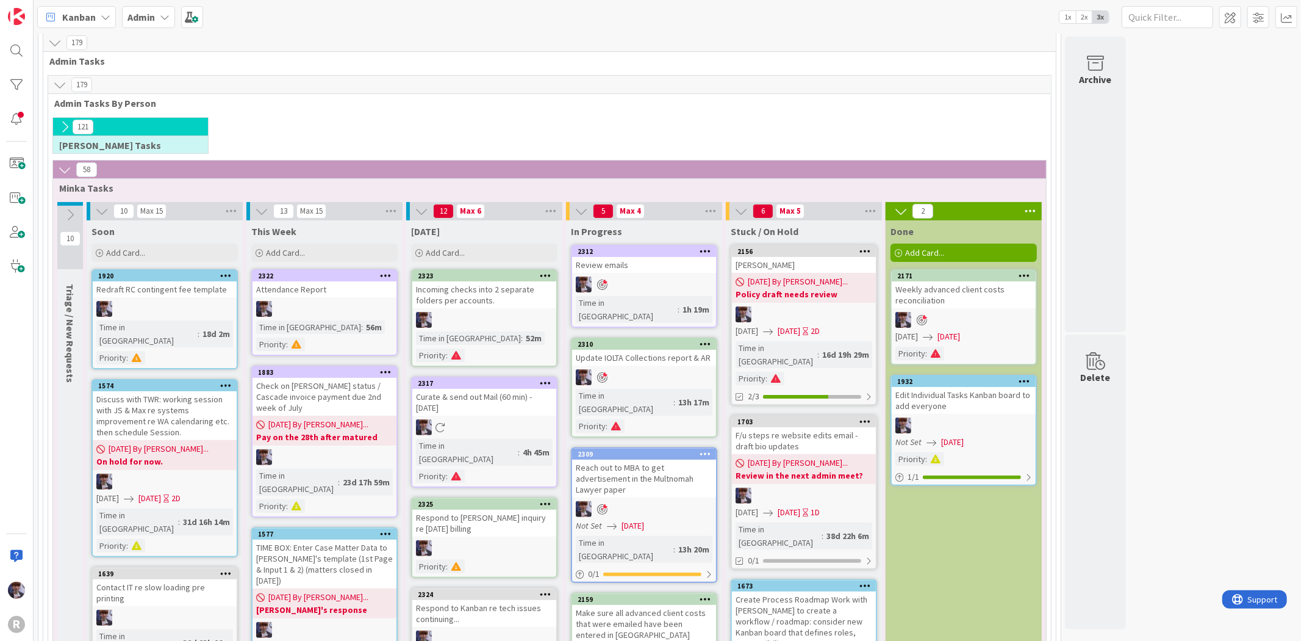
click at [105, 26] on div "Kanban" at bounding box center [76, 17] width 79 height 22
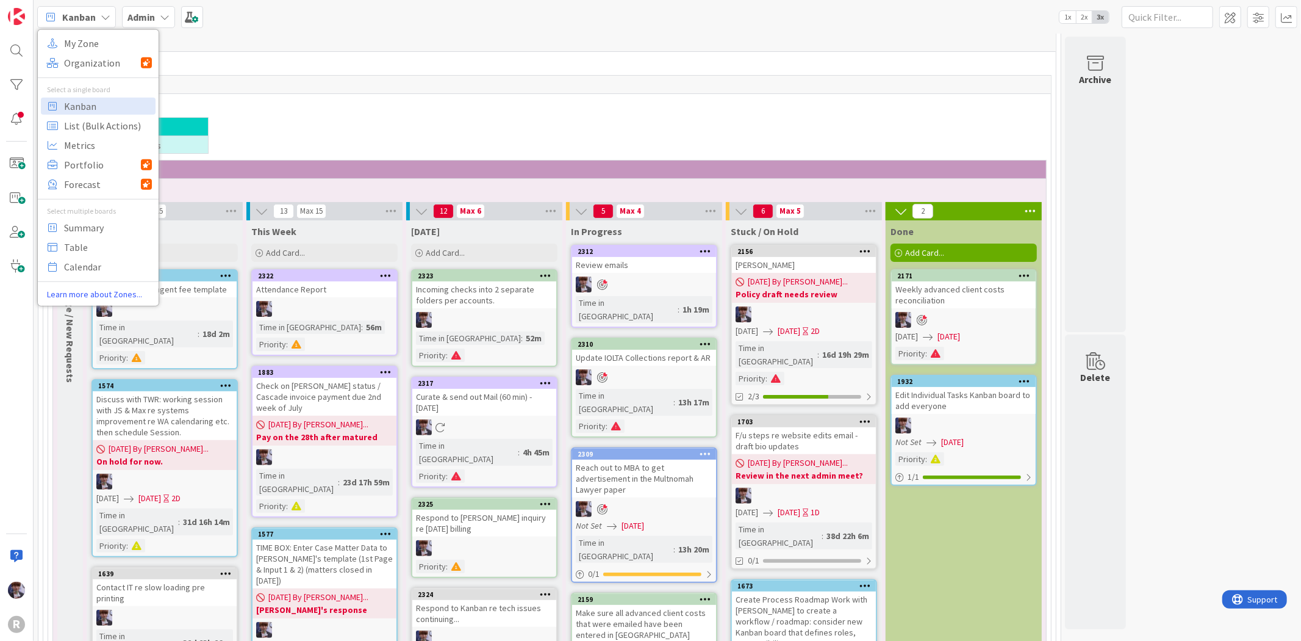
click at [157, 16] on div "Admin" at bounding box center [148, 17] width 53 height 22
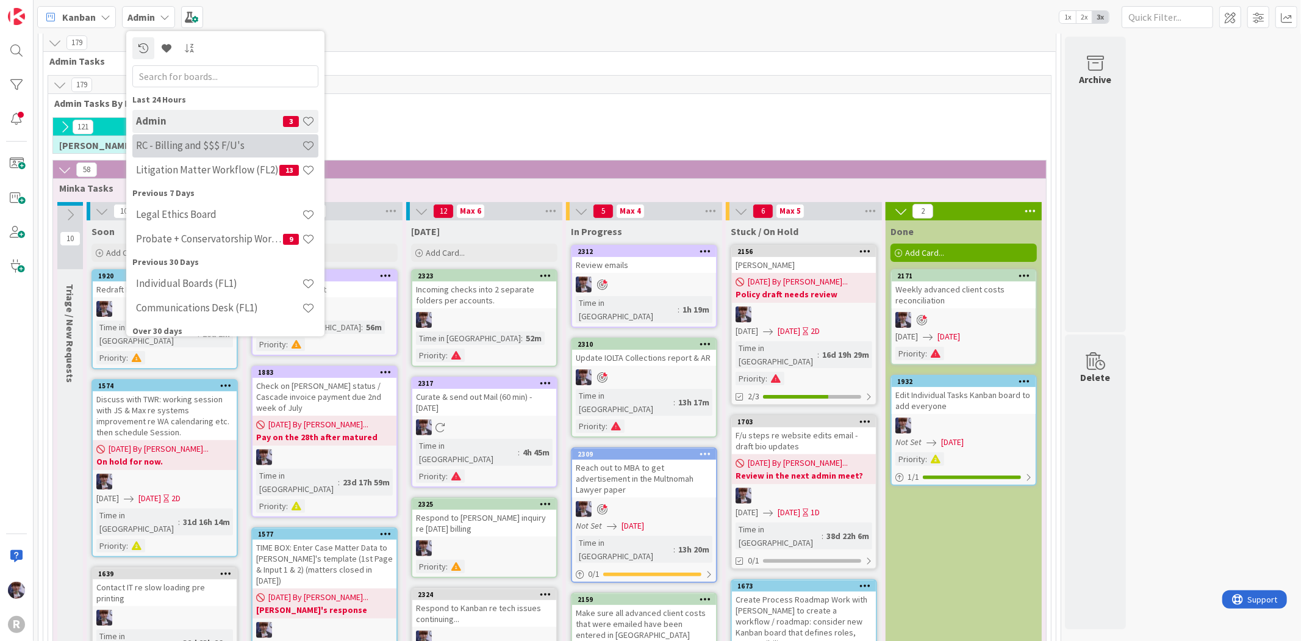
click at [167, 143] on h4 "RC - Billing and $$$ F/U's" at bounding box center [219, 145] width 166 height 12
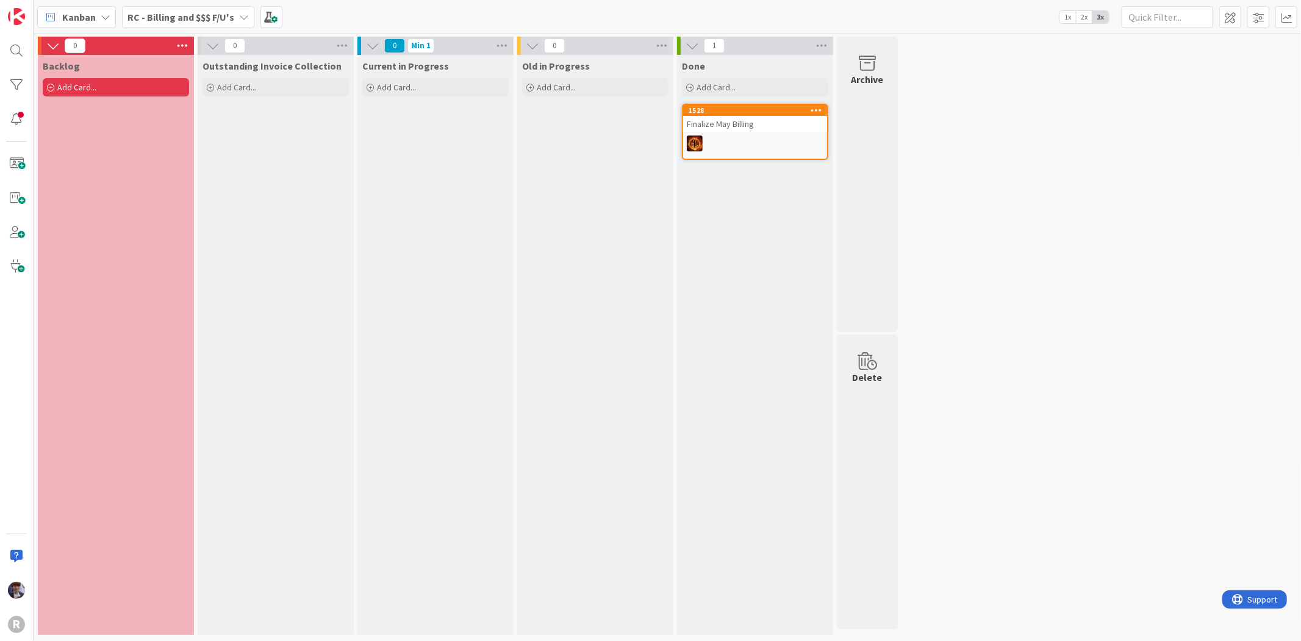
click at [162, 18] on b "RC - Billing and $$$ F/U's" at bounding box center [181, 17] width 107 height 12
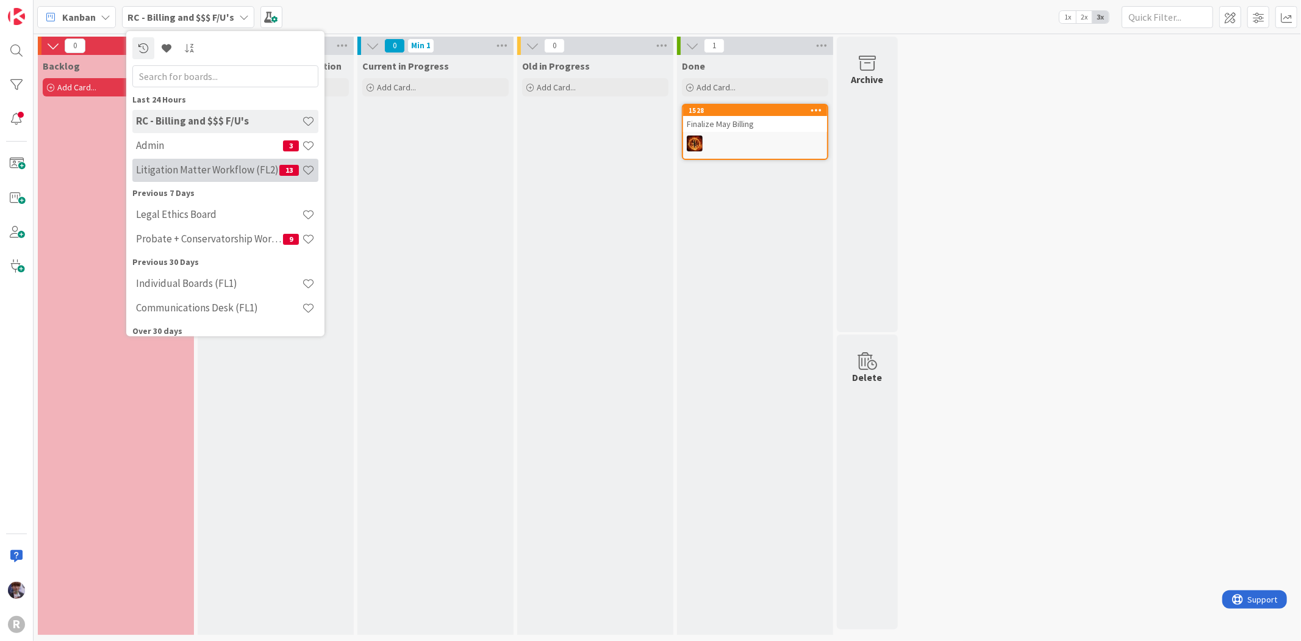
click at [159, 171] on h4 "Litigation Matter Workflow (FL2)" at bounding box center [207, 170] width 143 height 12
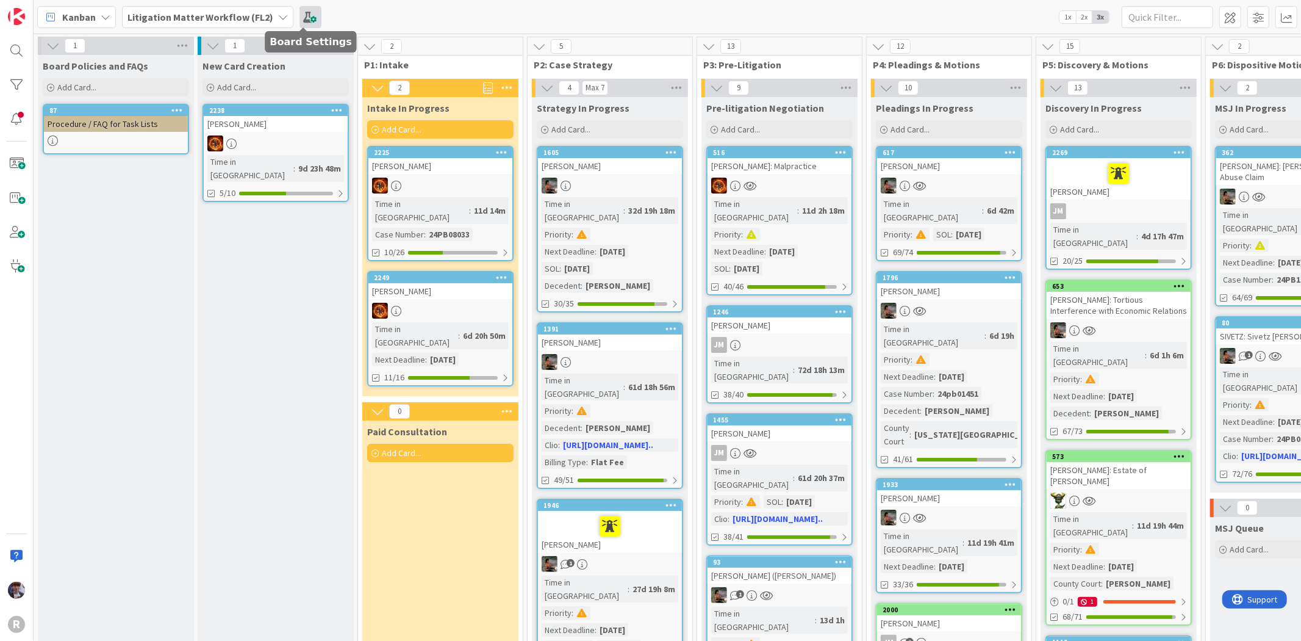
click at [300, 15] on span at bounding box center [311, 17] width 22 height 22
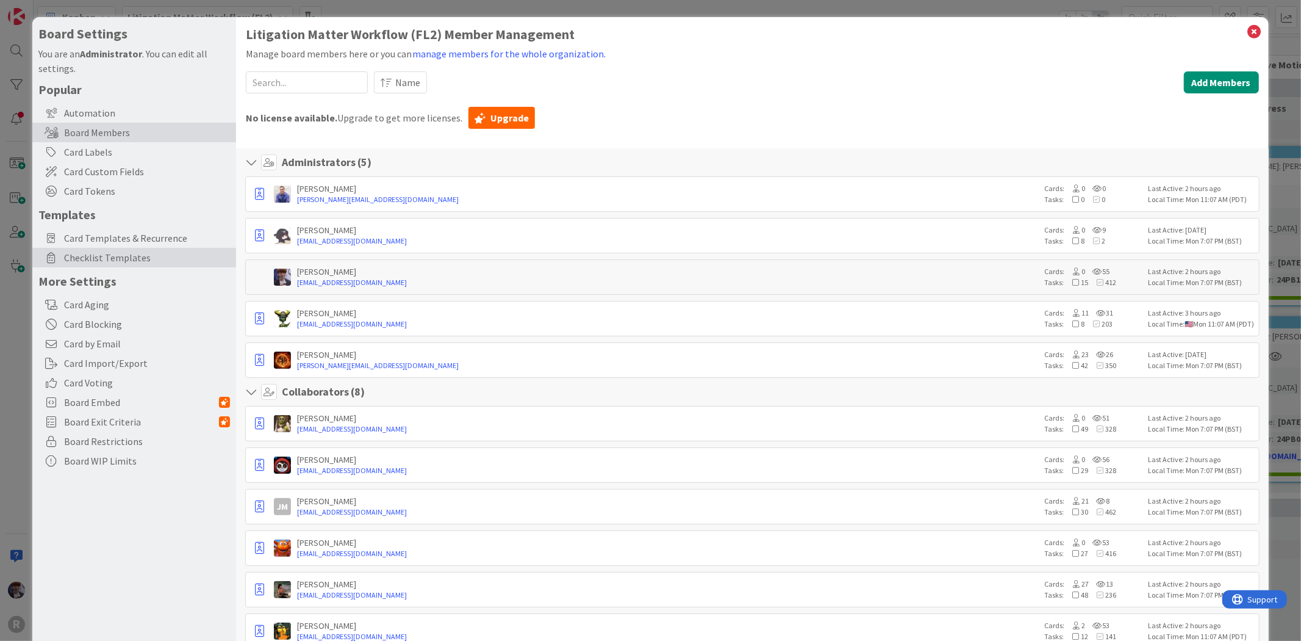
click at [120, 259] on span "Checklist Templates" at bounding box center [147, 257] width 166 height 15
click at [134, 257] on span "Checklist Templates" at bounding box center [147, 257] width 166 height 15
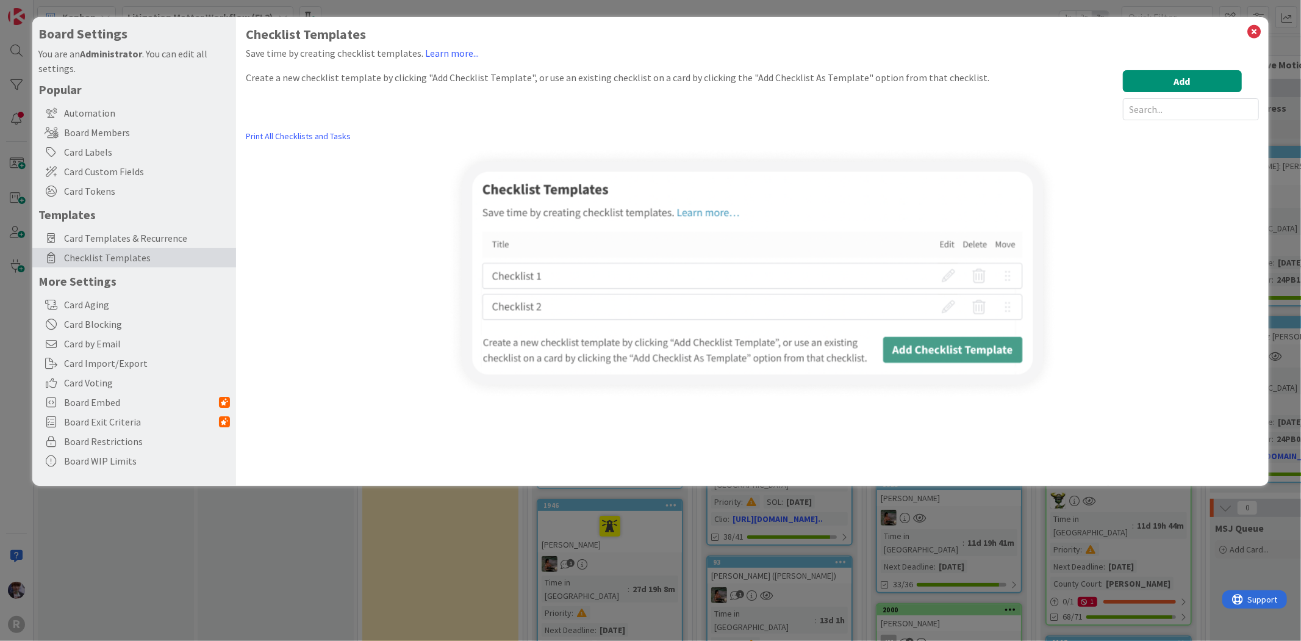
click at [173, 257] on span "Checklist Templates" at bounding box center [147, 257] width 166 height 15
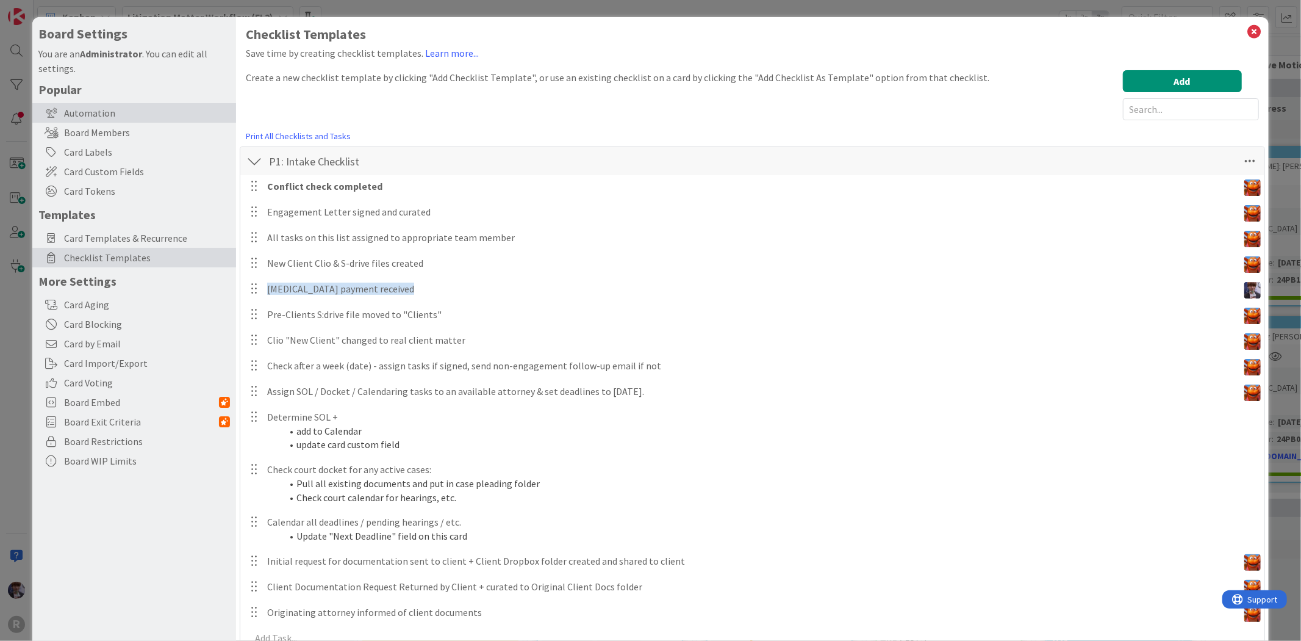
click at [101, 116] on div "Automation" at bounding box center [134, 113] width 204 height 20
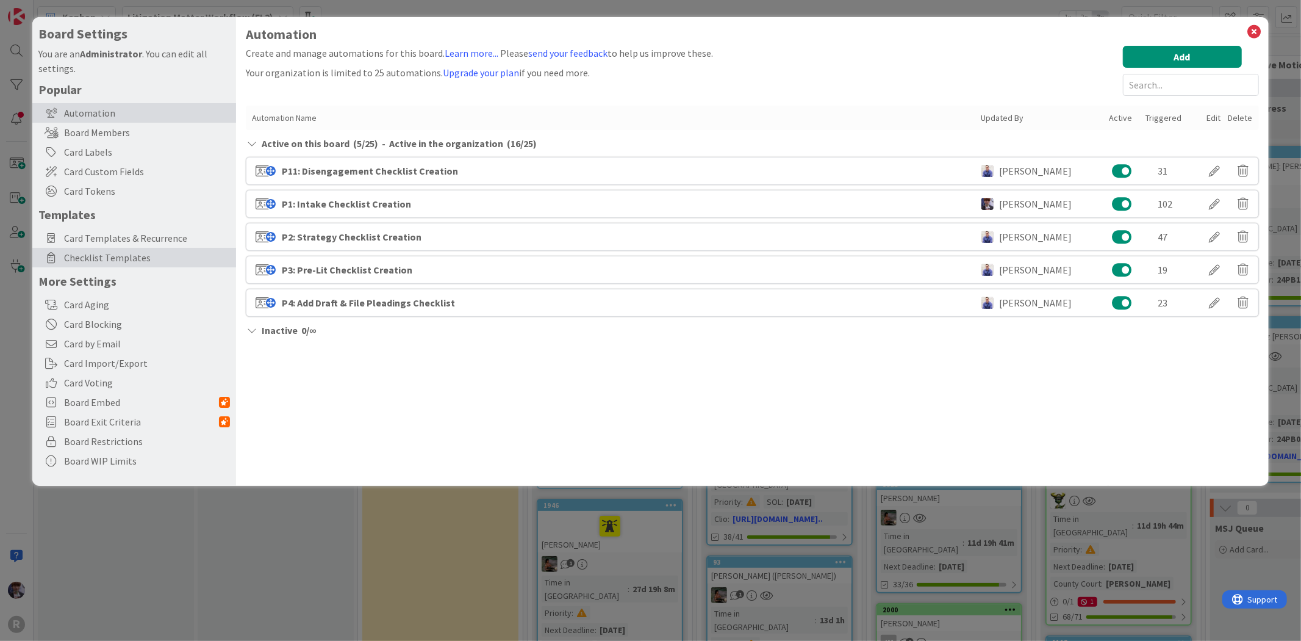
click at [77, 255] on span "Checklist Templates" at bounding box center [147, 257] width 166 height 15
drag, startPoint x: 77, startPoint y: 255, endPoint x: 15, endPoint y: 324, distance: 92.5
click at [76, 255] on span "Checklist Templates" at bounding box center [147, 257] width 166 height 15
click at [74, 254] on span "Checklist Templates" at bounding box center [147, 257] width 166 height 15
click at [111, 234] on span "Card Templates & Recurrence" at bounding box center [147, 238] width 166 height 15
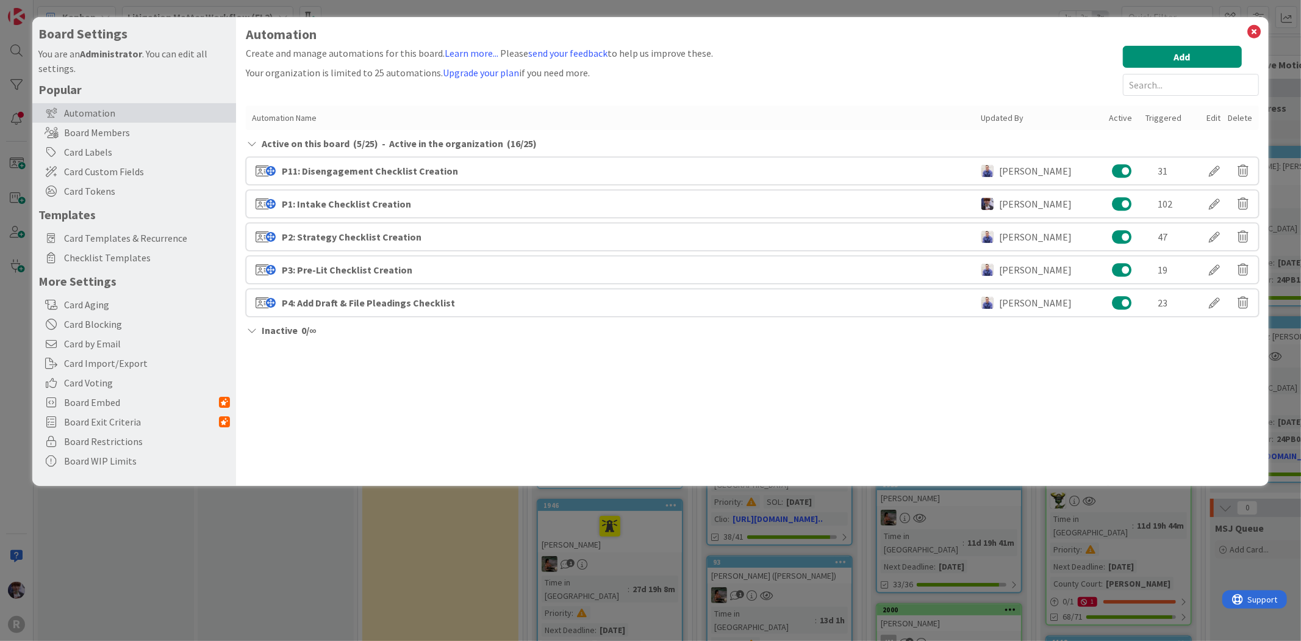
click at [111, 234] on span "Card Templates & Recurrence" at bounding box center [147, 238] width 166 height 15
click at [16, 310] on div "Board Settings You are an Administrator . You can edit all settings. Popular Au…" at bounding box center [650, 320] width 1301 height 641
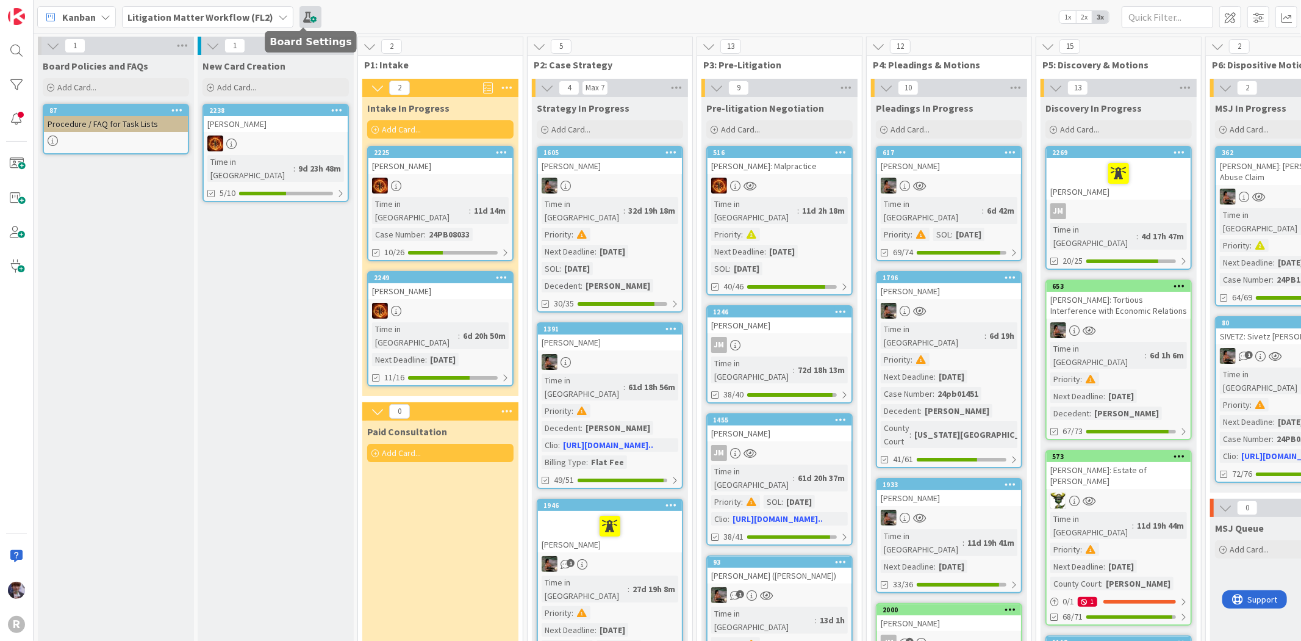
click at [300, 17] on span at bounding box center [311, 17] width 22 height 22
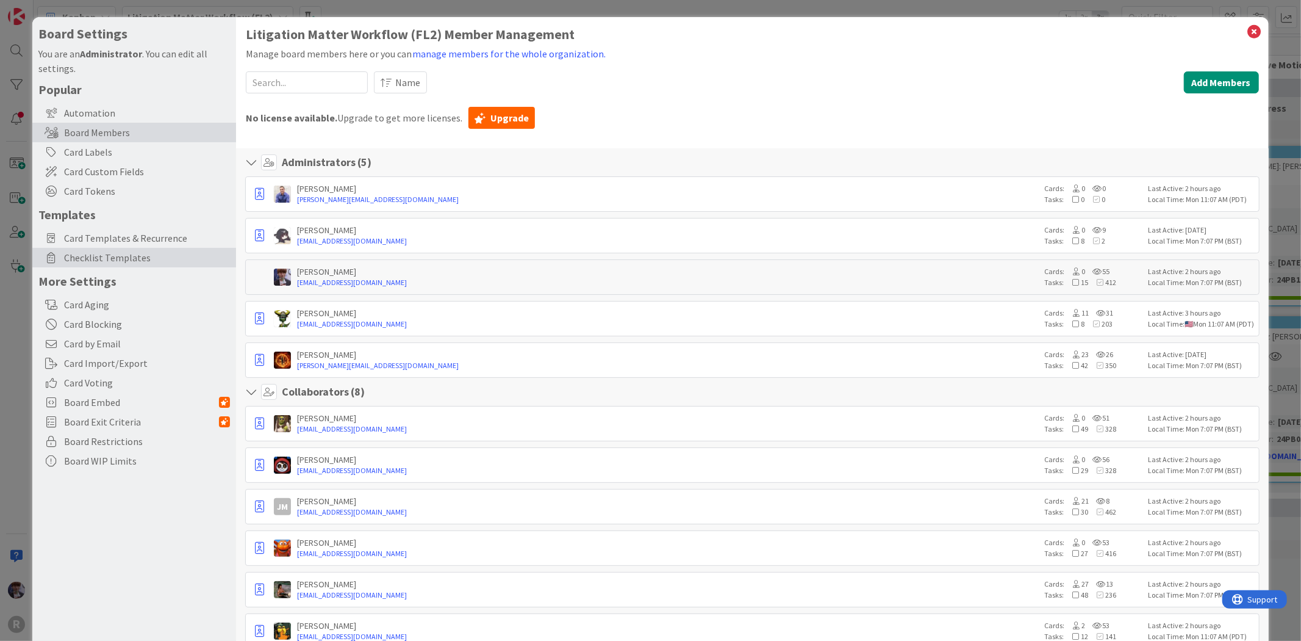
click at [137, 261] on span "Checklist Templates" at bounding box center [147, 257] width 166 height 15
click at [141, 263] on span "Checklist Templates" at bounding box center [147, 257] width 166 height 15
click at [141, 262] on span "Checklist Templates" at bounding box center [147, 257] width 166 height 15
click at [146, 254] on span "Checklist Templates" at bounding box center [147, 257] width 166 height 15
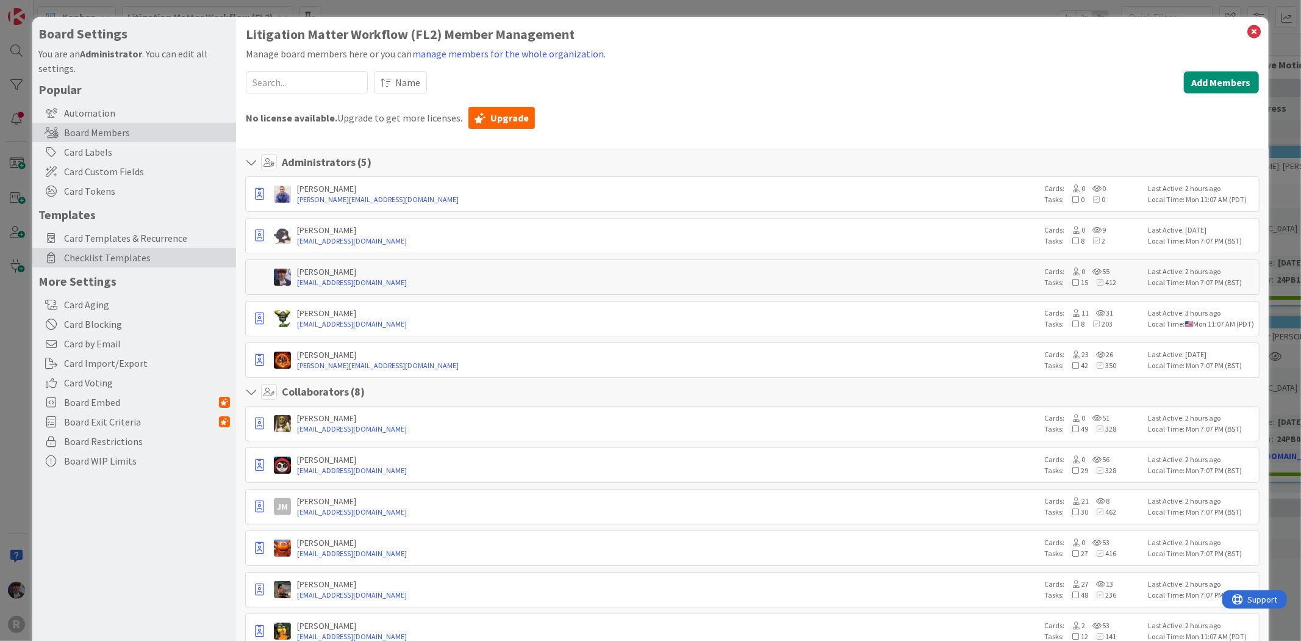
click at [146, 254] on span "Checklist Templates" at bounding box center [147, 257] width 166 height 15
click at [155, 248] on div "Checklist Templates" at bounding box center [134, 258] width 204 height 20
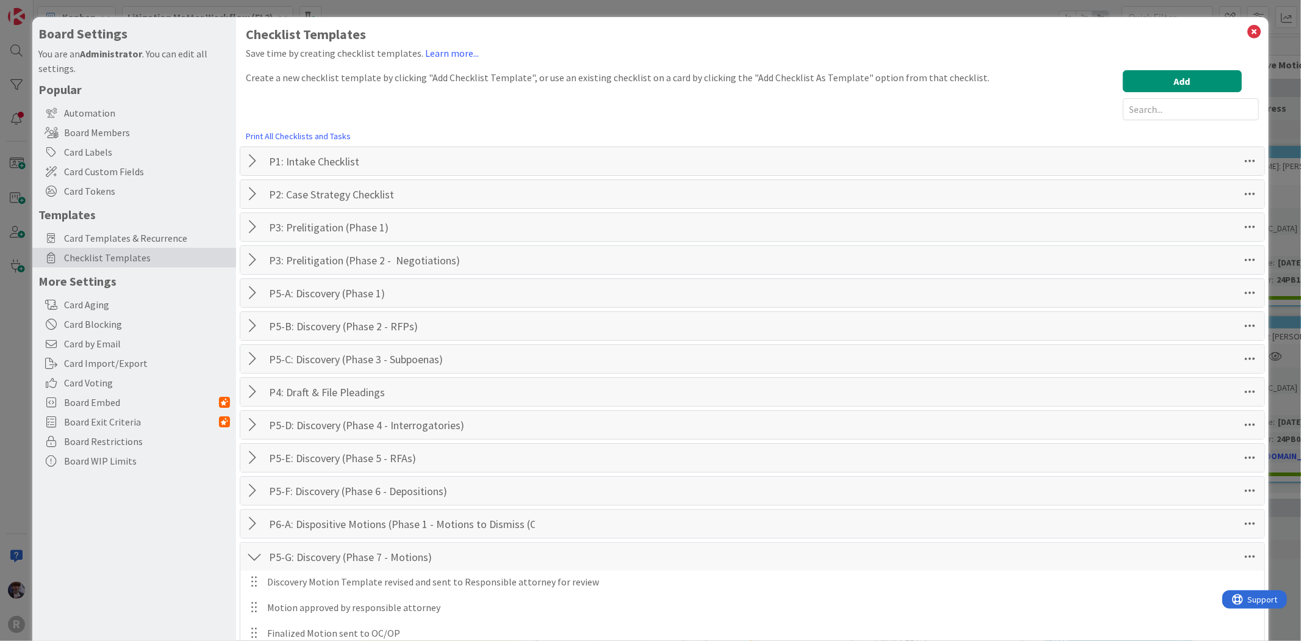
click at [26, 34] on div "Board Settings You are an Administrator . You can edit all settings. Popular Au…" at bounding box center [650, 320] width 1301 height 641
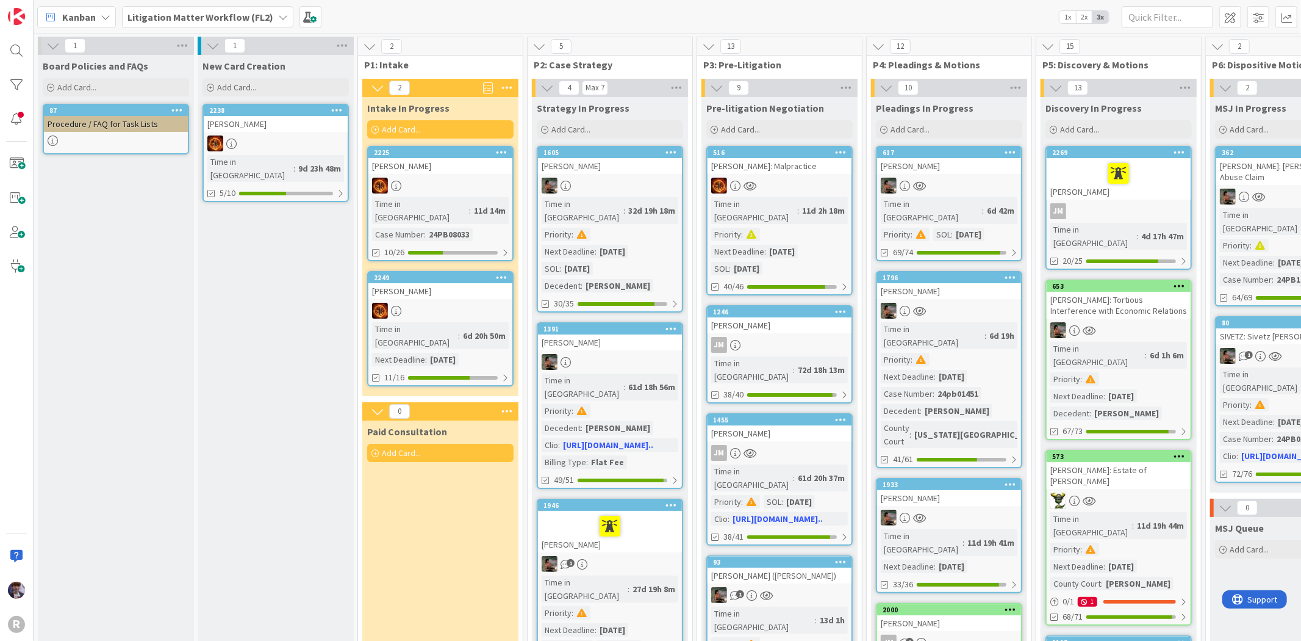
click at [82, 15] on span "Kanban" at bounding box center [79, 17] width 34 height 15
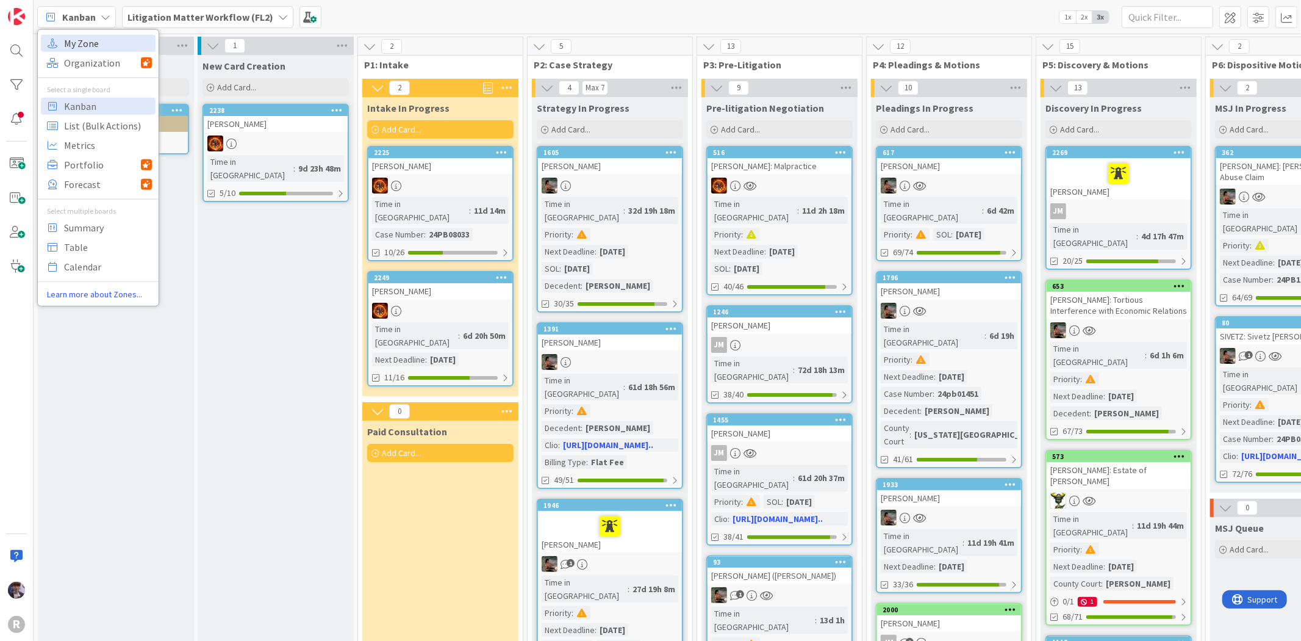
click at [96, 41] on span "My Zone" at bounding box center [108, 43] width 88 height 18
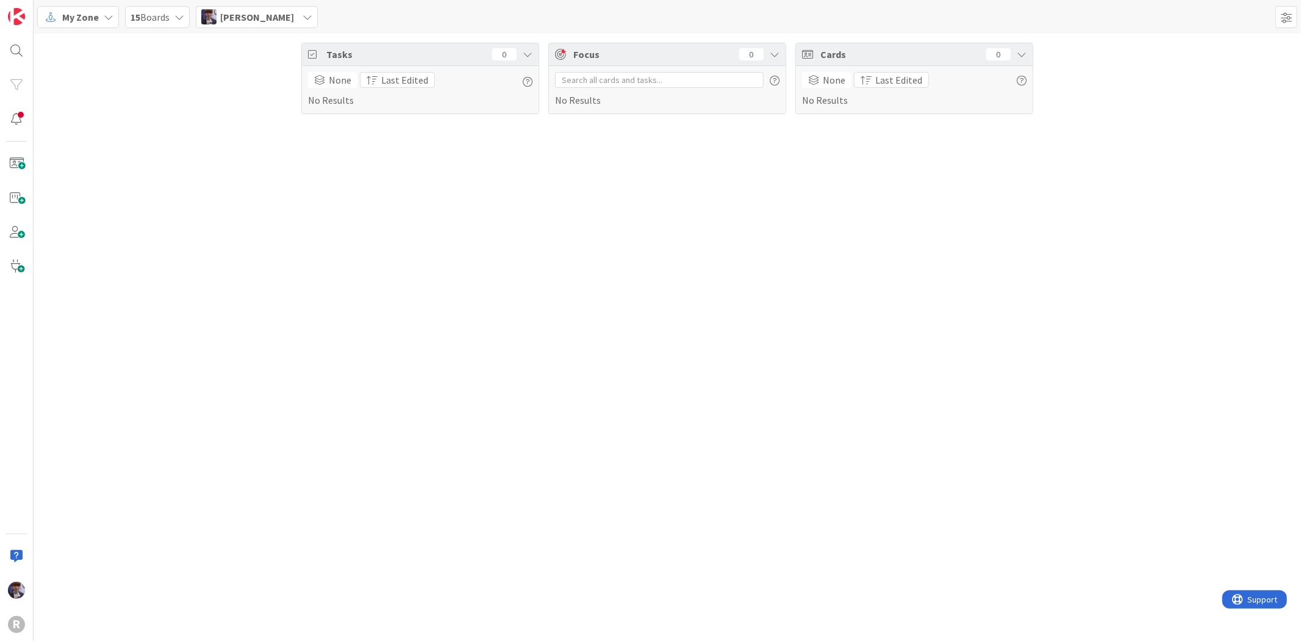
click at [230, 16] on span "[PERSON_NAME]" at bounding box center [257, 17] width 74 height 15
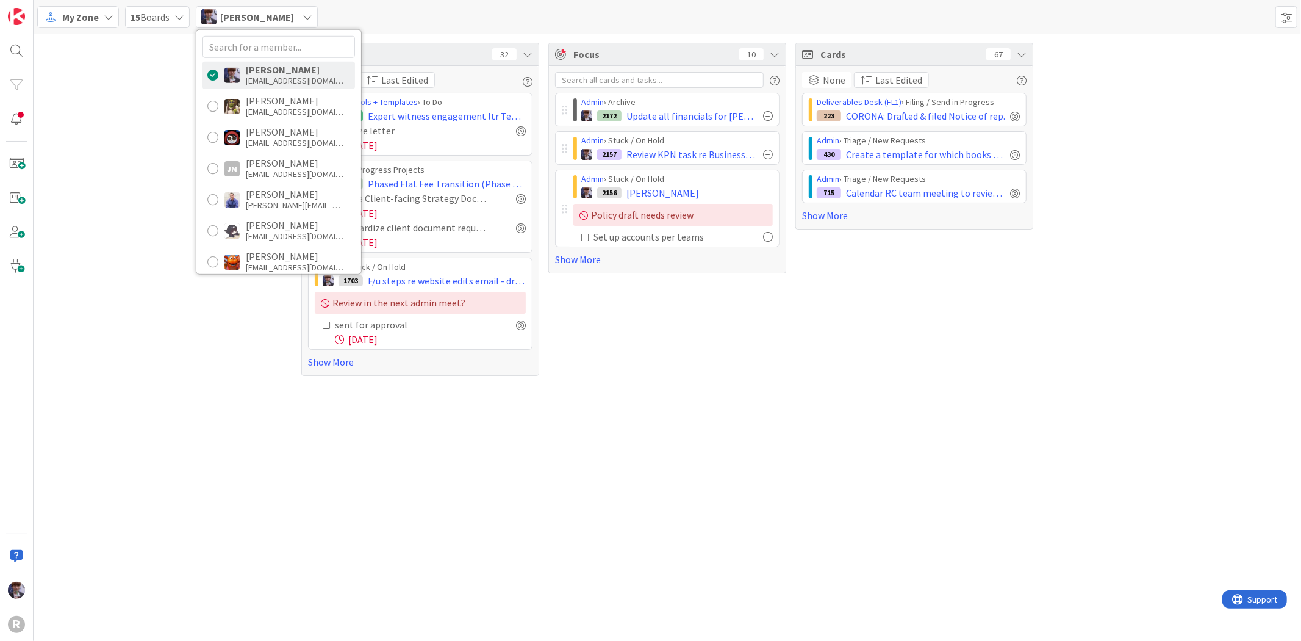
click at [100, 15] on div "My Zone" at bounding box center [78, 17] width 82 height 22
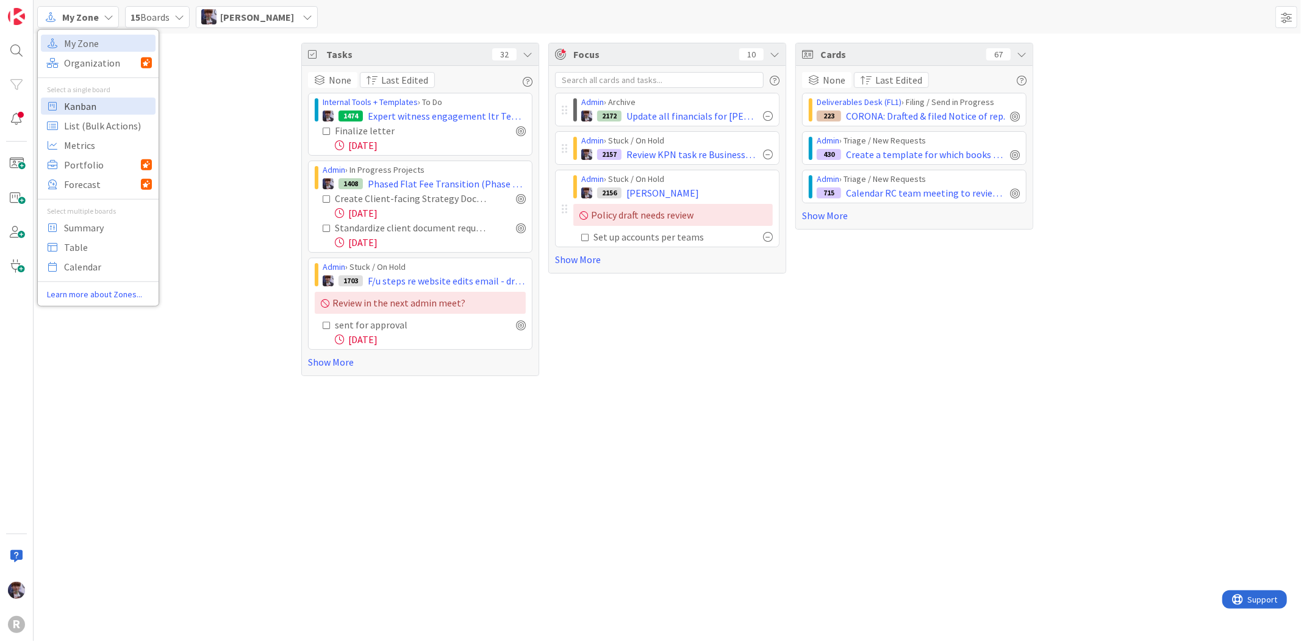
click at [103, 106] on span "Kanban" at bounding box center [108, 105] width 88 height 18
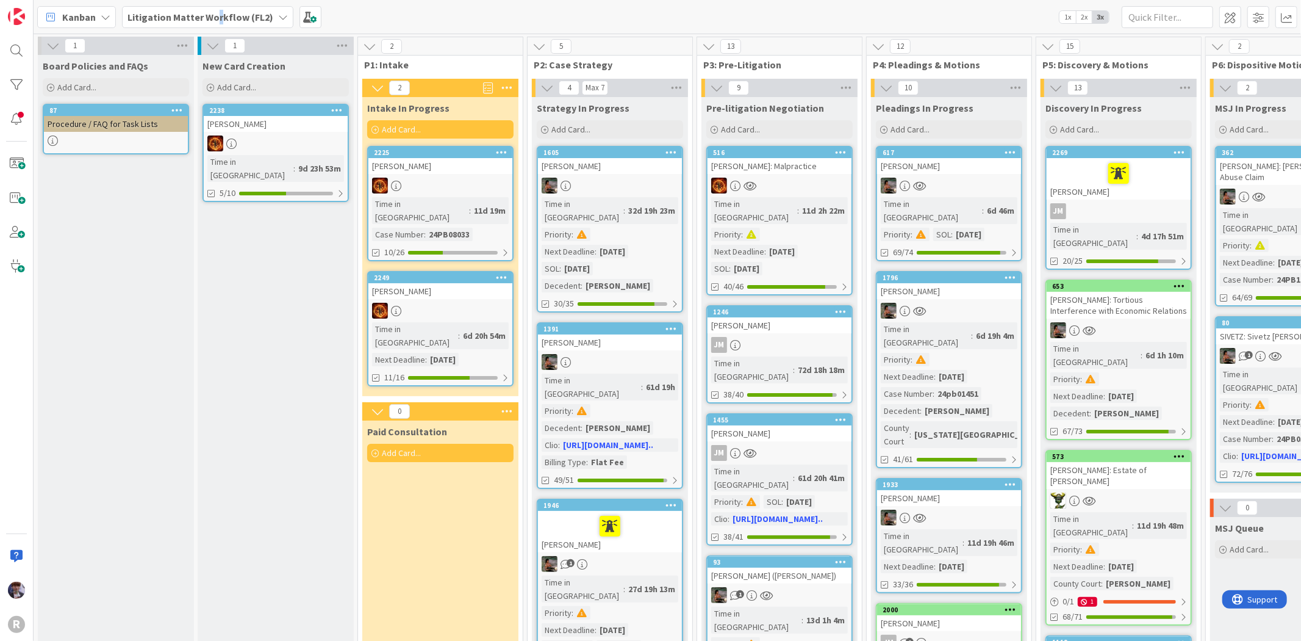
click at [217, 15] on b "Litigation Matter Workflow (FL2)" at bounding box center [201, 17] width 146 height 12
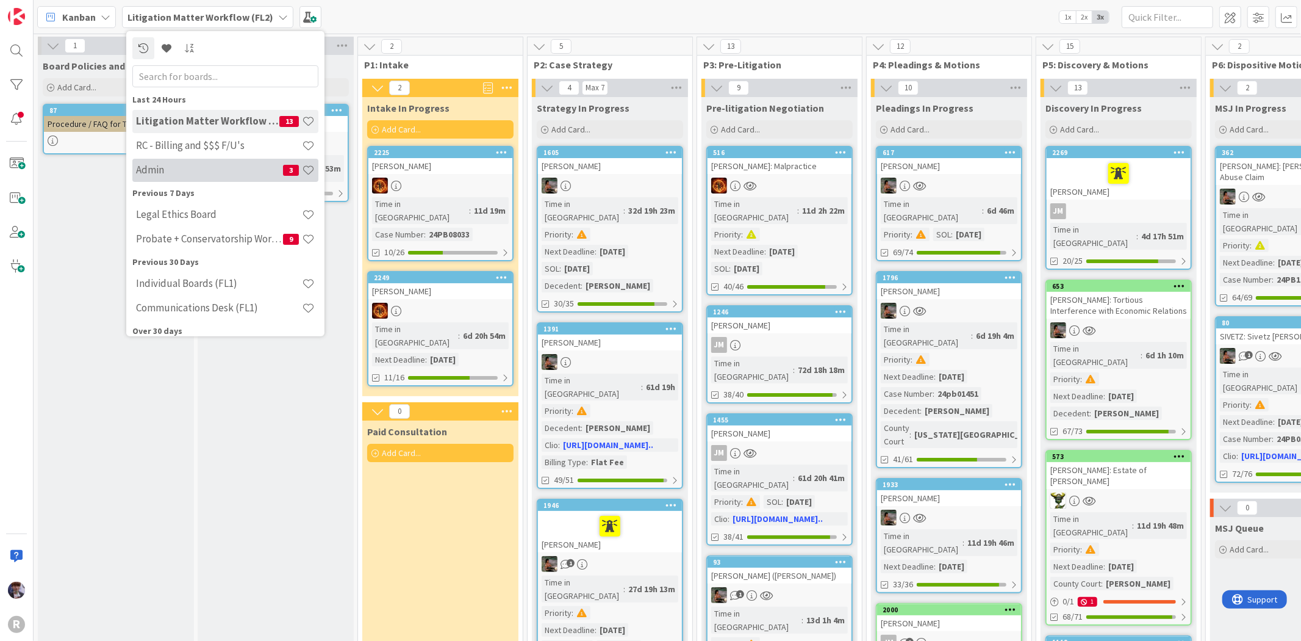
click at [155, 178] on div "Admin 3" at bounding box center [225, 169] width 186 height 23
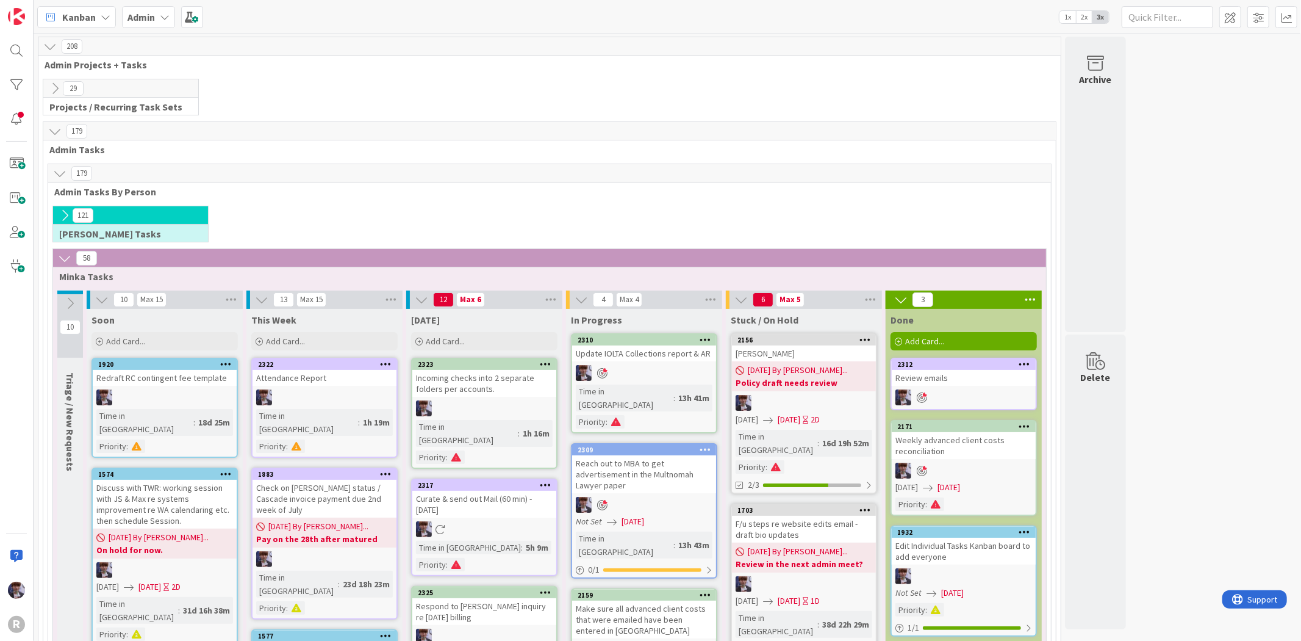
click at [52, 131] on icon at bounding box center [54, 130] width 13 height 13
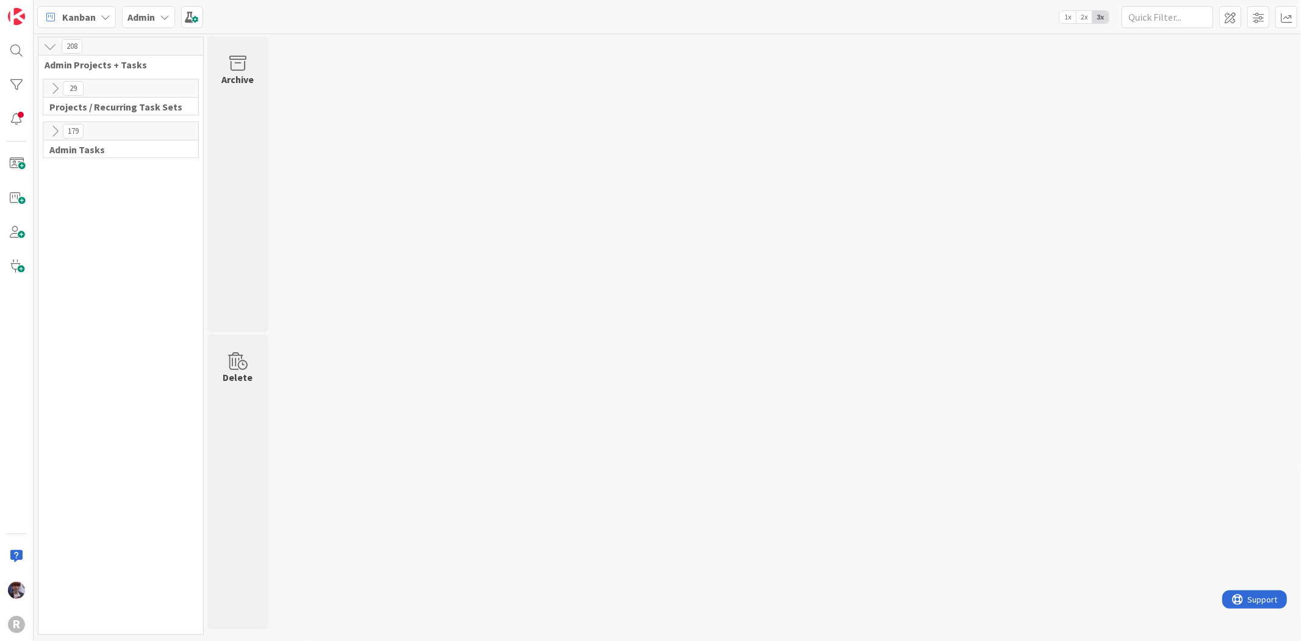
click at [52, 131] on icon at bounding box center [54, 130] width 13 height 13
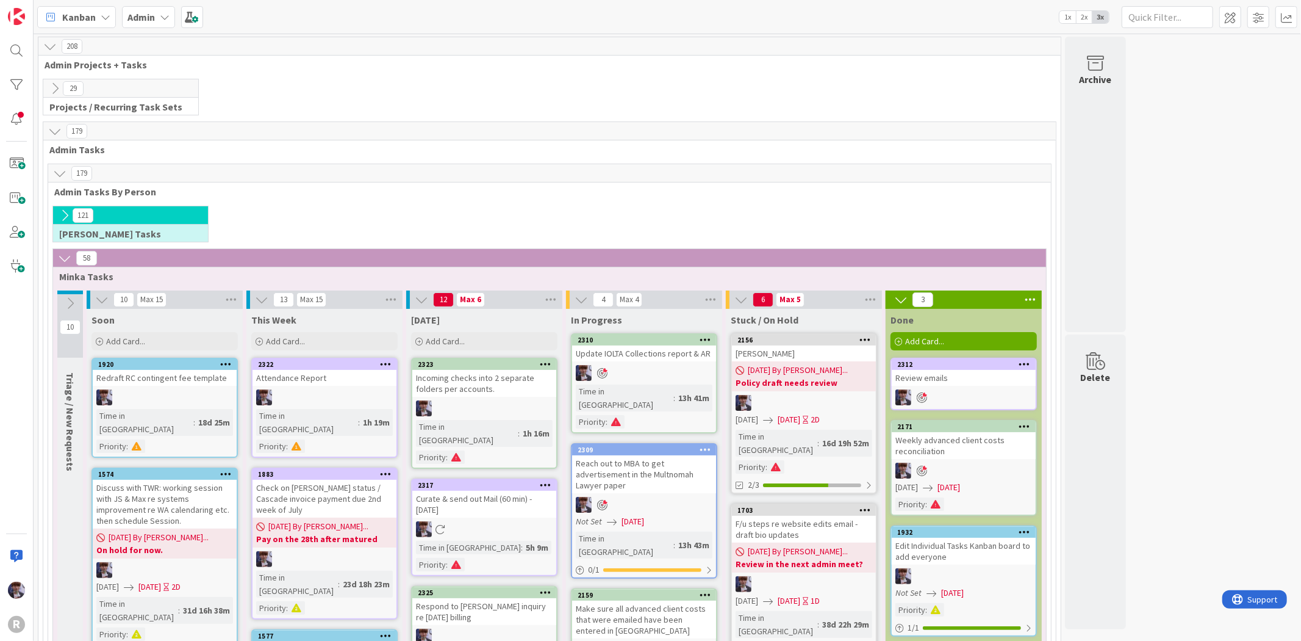
click at [61, 177] on icon at bounding box center [59, 173] width 13 height 13
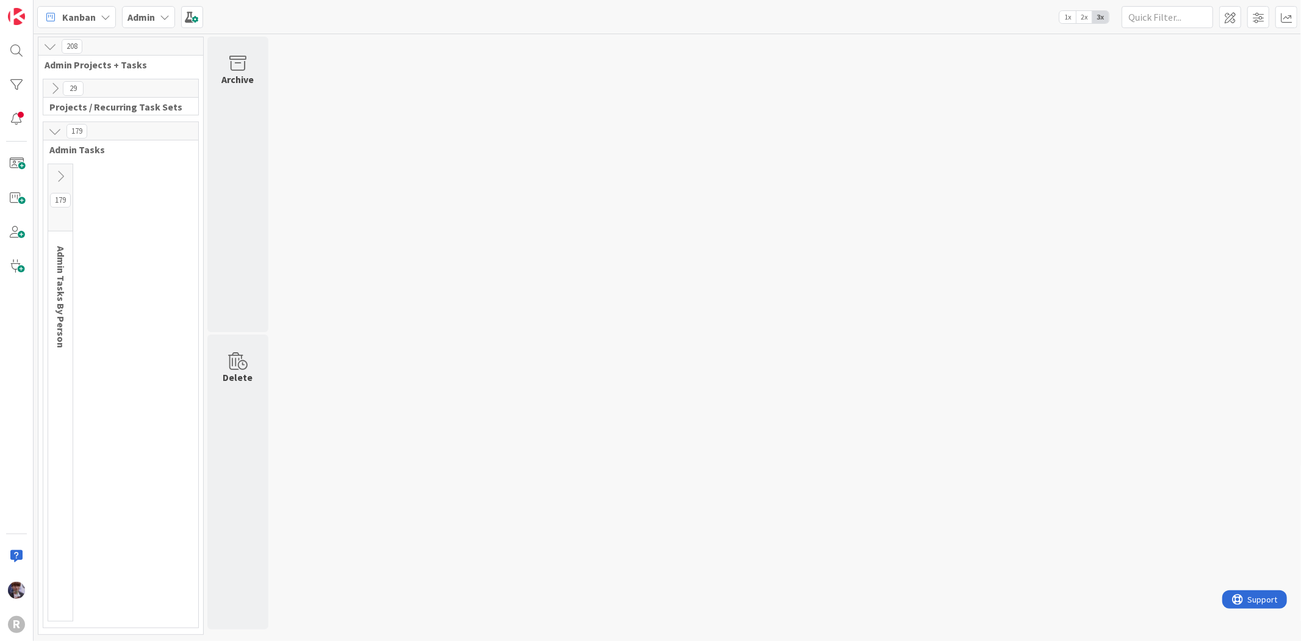
click at [57, 179] on icon at bounding box center [60, 176] width 13 height 13
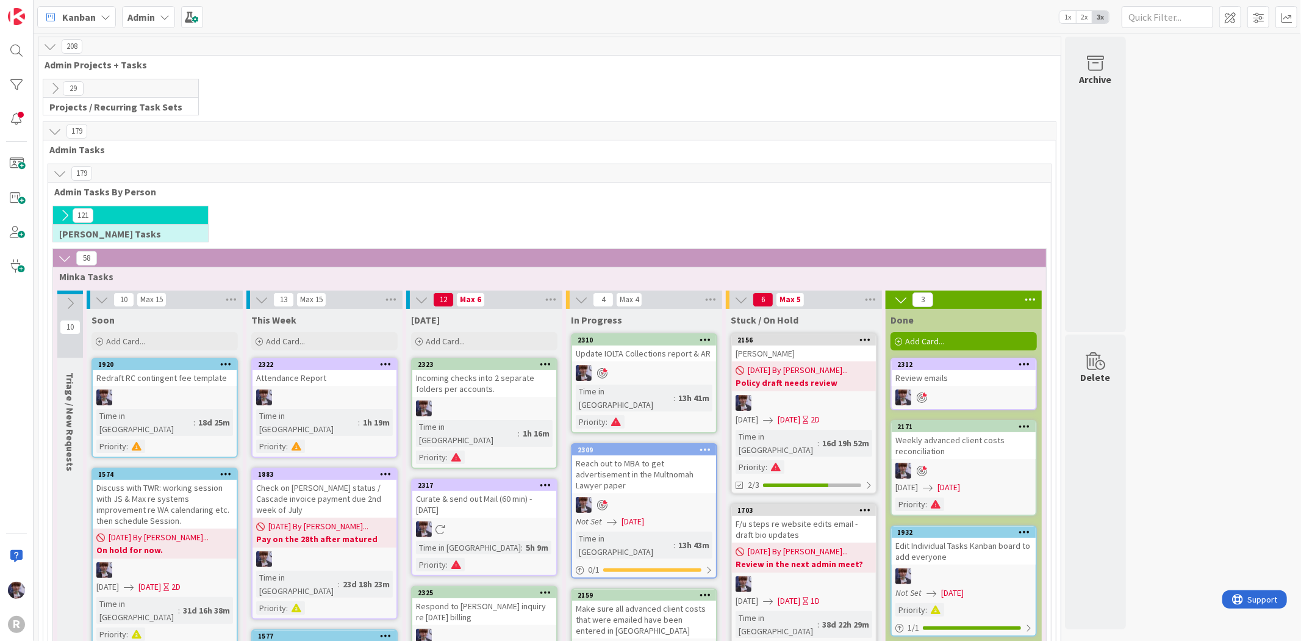
click at [62, 220] on icon at bounding box center [64, 215] width 13 height 13
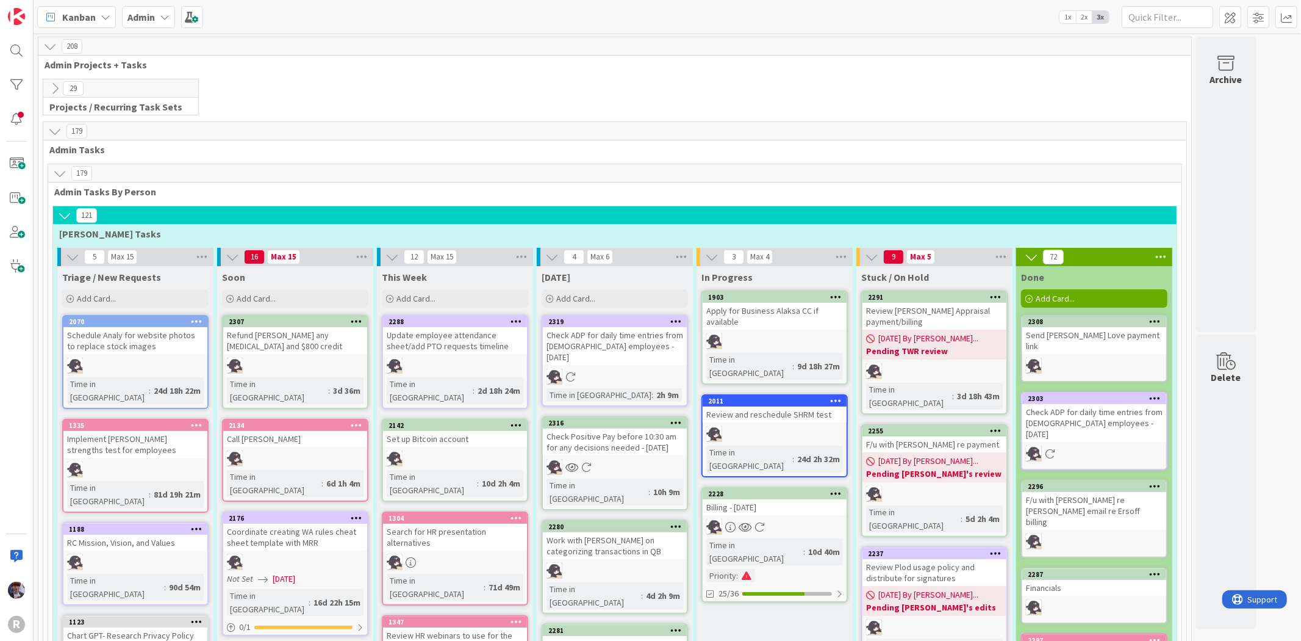
click at [1162, 254] on icon at bounding box center [1161, 257] width 16 height 18
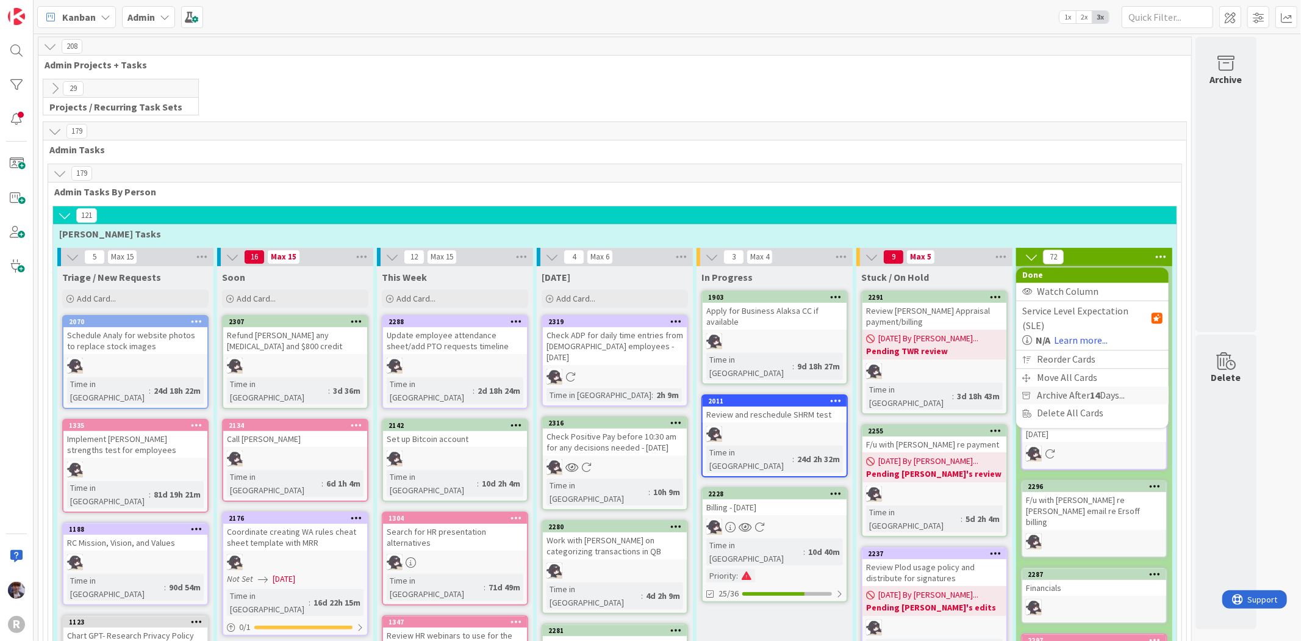
click at [1060, 386] on span "Archive After 14 Days..." at bounding box center [1081, 395] width 88 height 18
click at [1047, 422] on span "Archive Now" at bounding box center [1073, 420] width 54 height 18
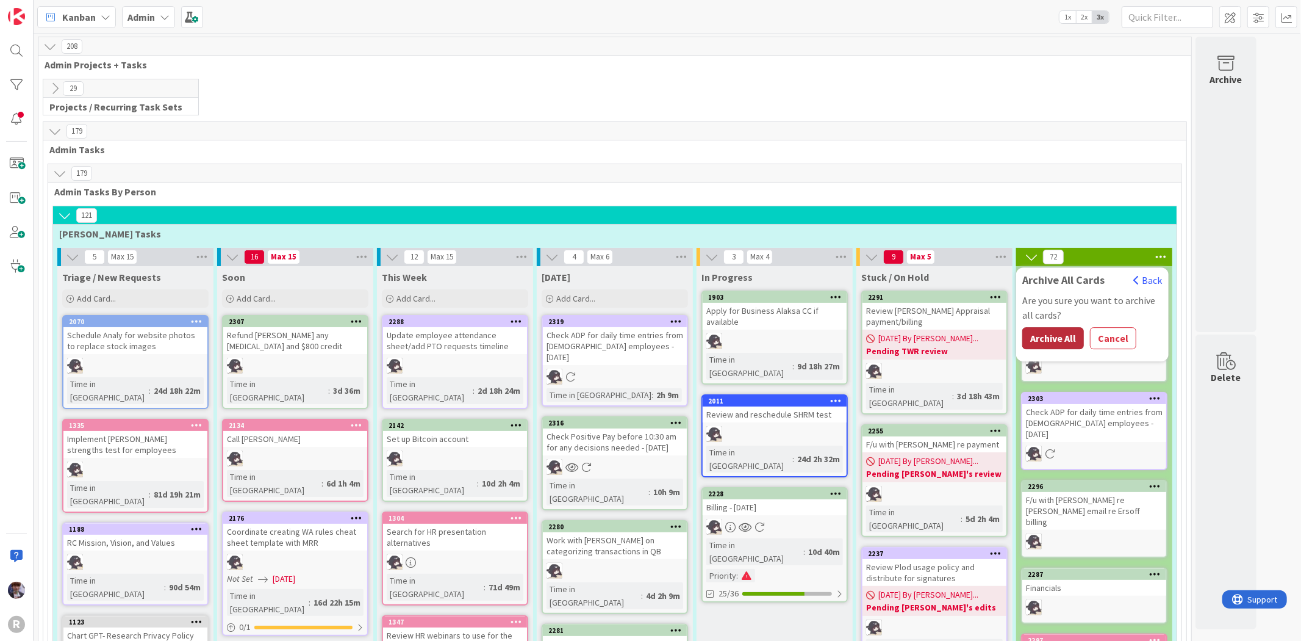
click at [1068, 338] on button "Archive All" at bounding box center [1054, 338] width 62 height 22
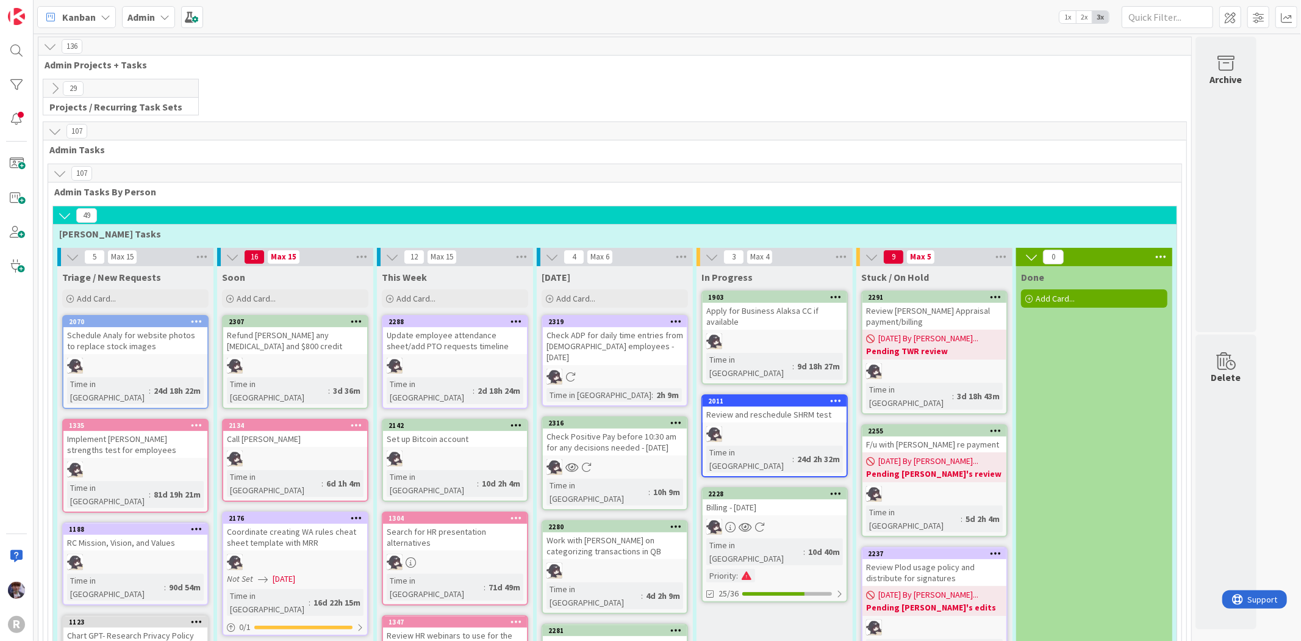
click at [70, 215] on icon at bounding box center [64, 215] width 13 height 13
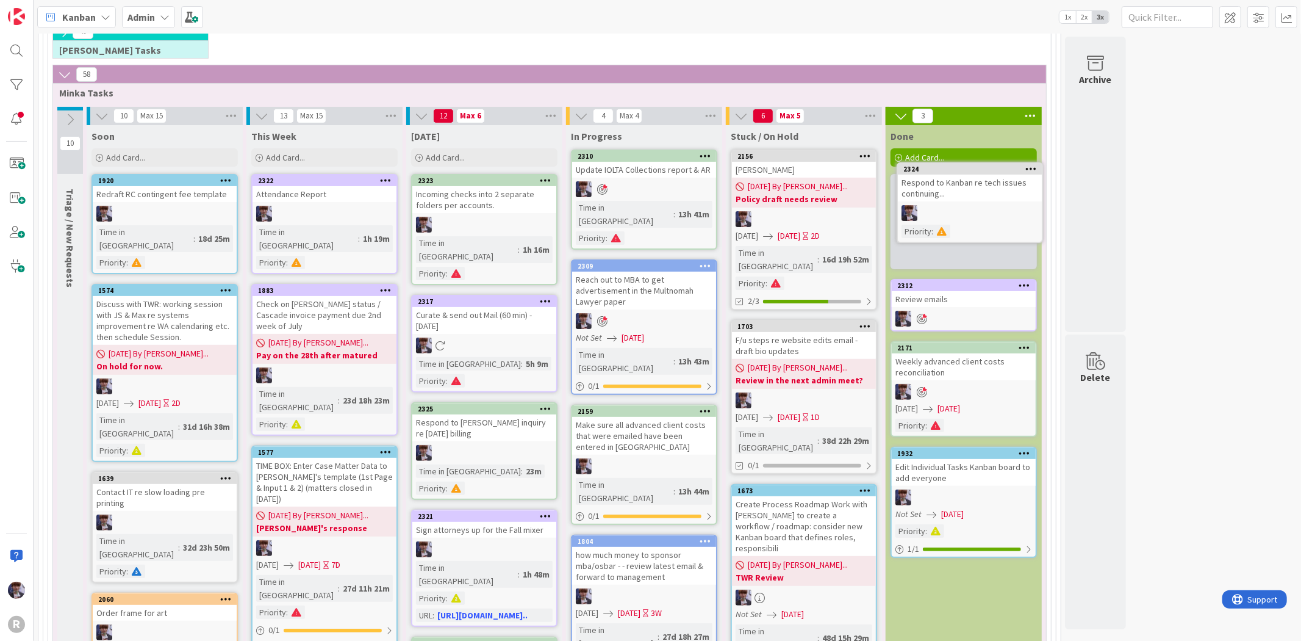
scroll to position [181, 0]
